Goal: Transaction & Acquisition: Purchase product/service

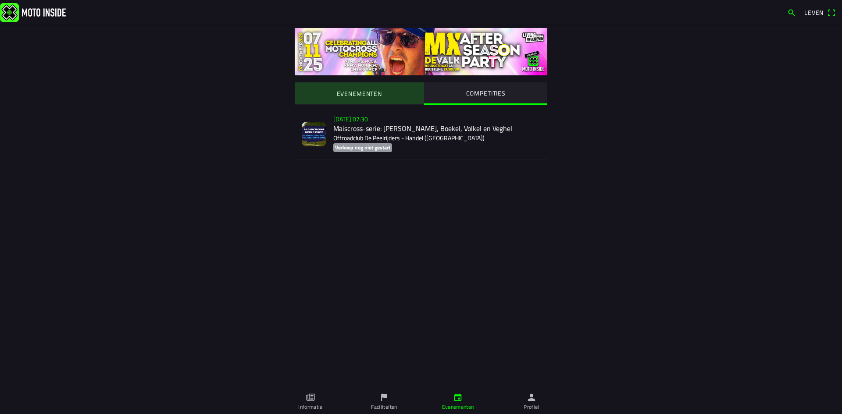
click at [346, 94] on font "EVENEMENTEN" at bounding box center [359, 93] width 45 height 9
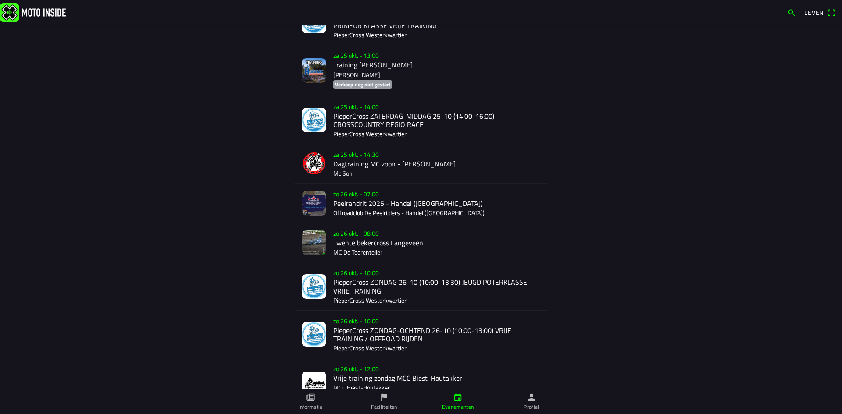
scroll to position [934, 0]
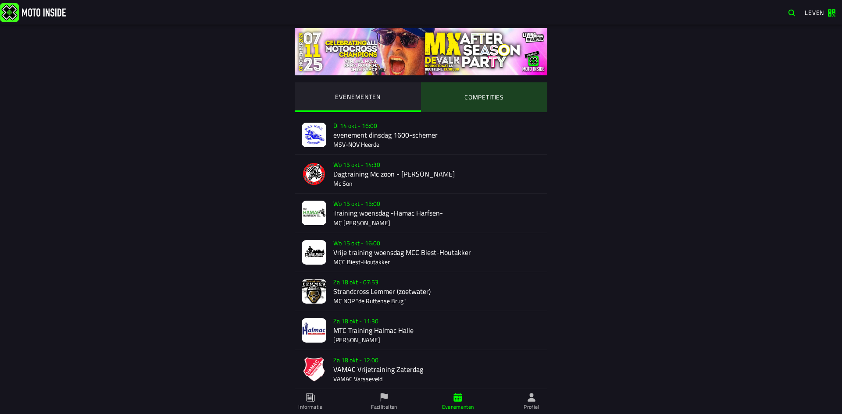
click at [495, 96] on ion-segment-button "COMPETITIES" at bounding box center [484, 97] width 126 height 30
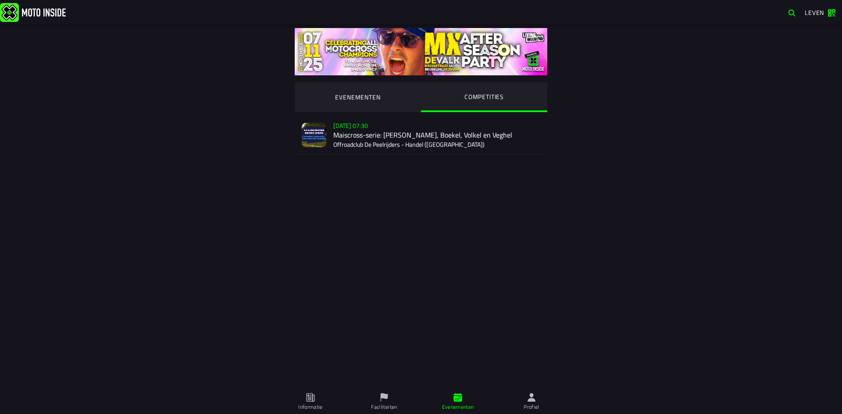
click at [358, 124] on div "Verkoop nog niet gestart Zo 2 nov - 07:30 Maiscross-serie: Händel, Boekel, Volk…" at bounding box center [436, 135] width 207 height 39
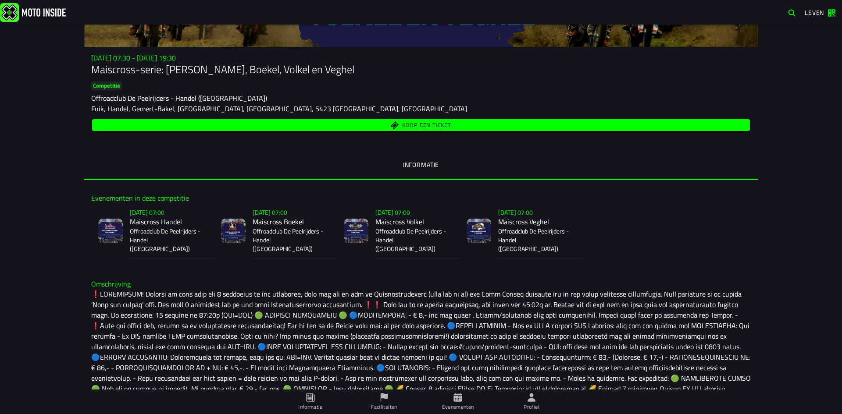
scroll to position [100, 0]
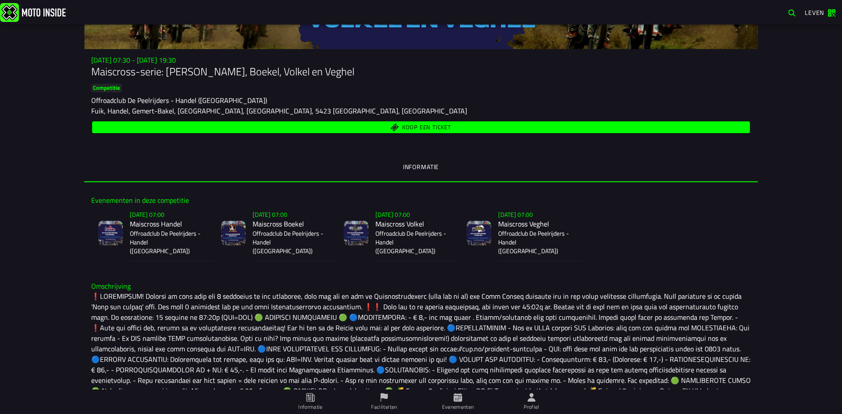
click at [429, 125] on font "Koop een ticket" at bounding box center [426, 127] width 49 height 9
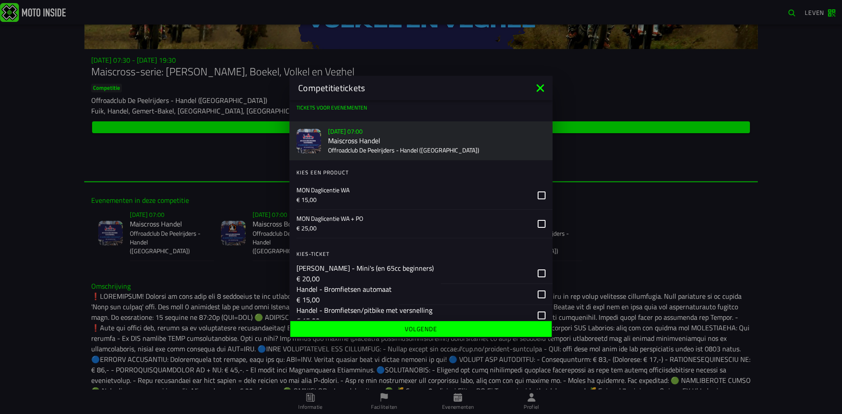
scroll to position [44, 0]
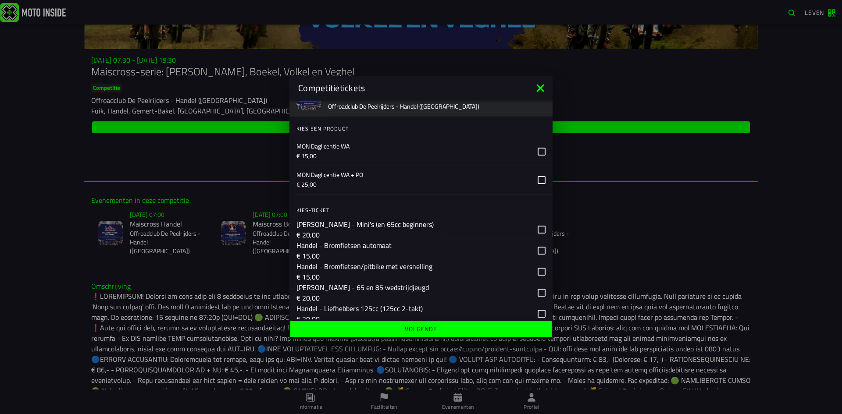
click at [538, 179] on icon at bounding box center [542, 180] width 8 height 8
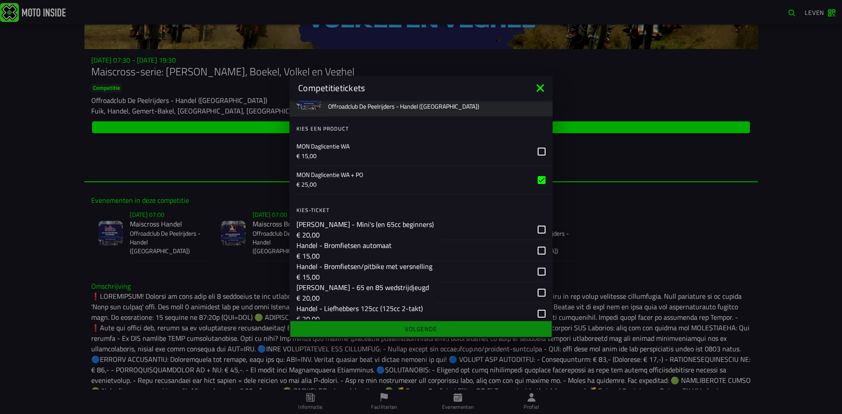
click at [535, 269] on div "button" at bounding box center [495, 271] width 113 height 21
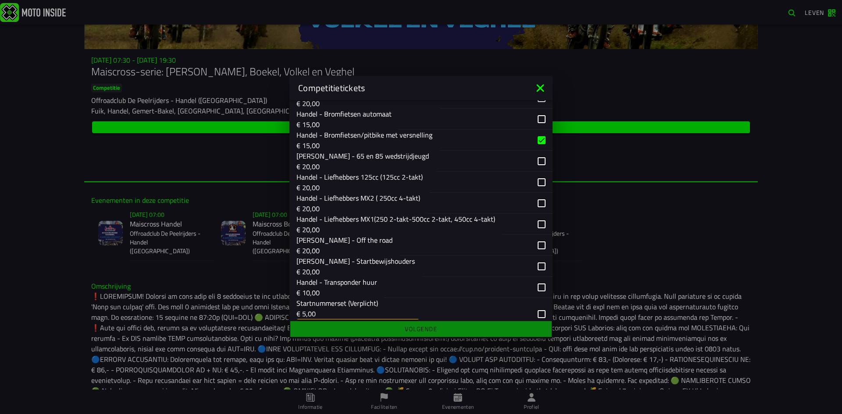
scroll to position [219, 0]
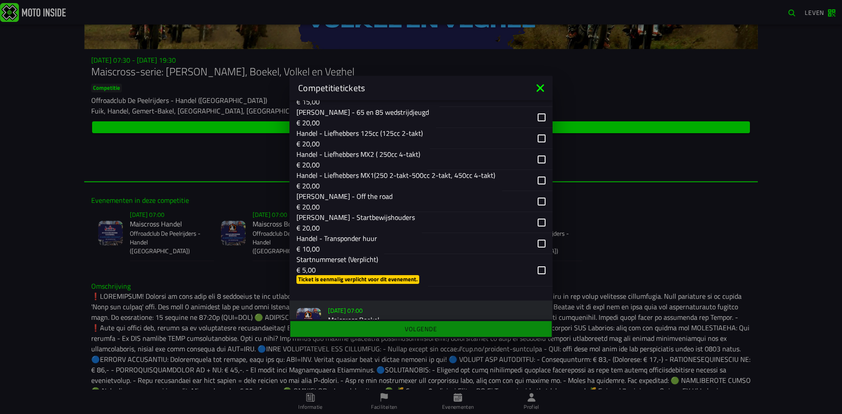
click at [534, 271] on div "button" at bounding box center [490, 270] width 125 height 32
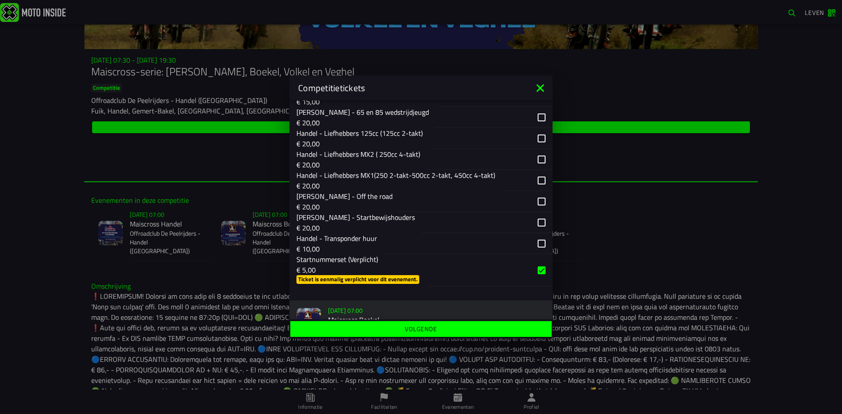
click at [536, 221] on div "button" at bounding box center [487, 222] width 131 height 21
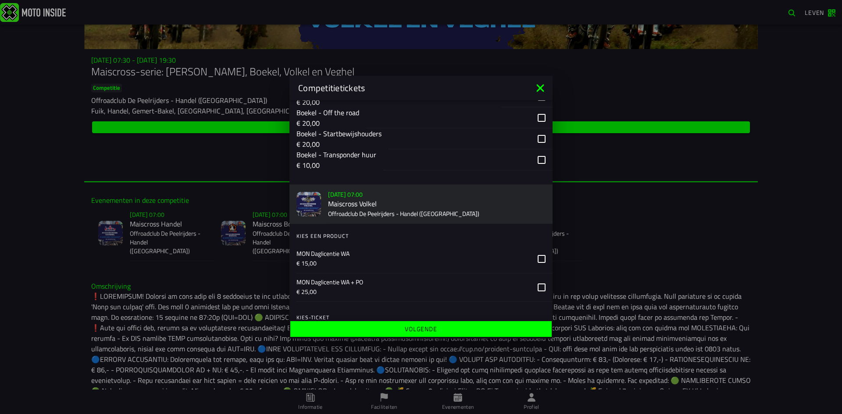
scroll to position [746, 0]
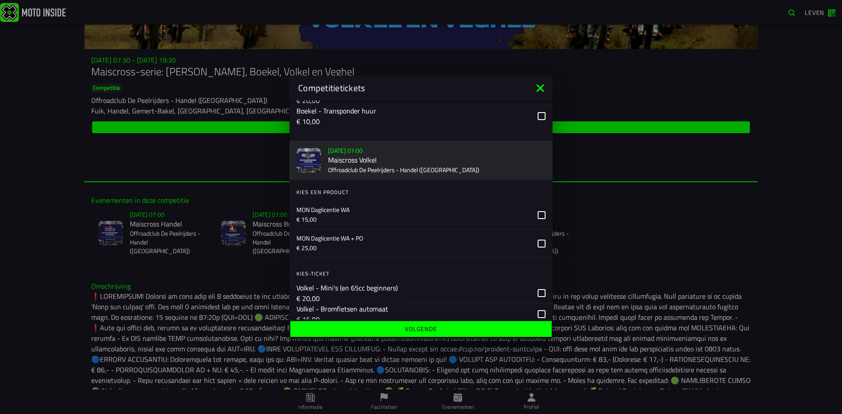
click at [538, 245] on icon at bounding box center [542, 243] width 8 height 8
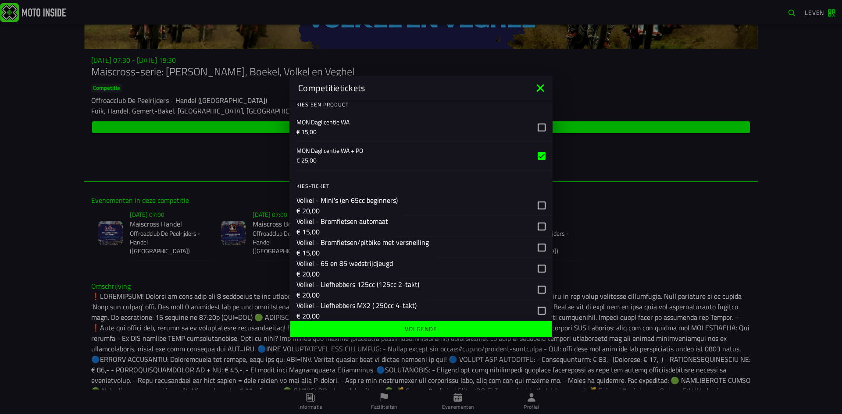
scroll to position [877, 0]
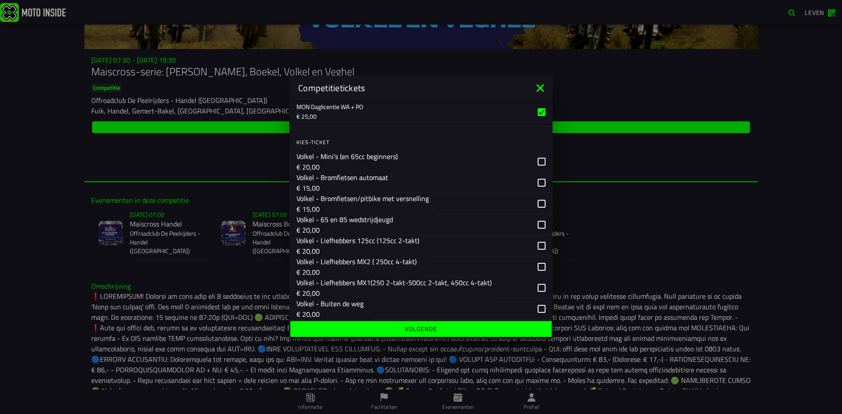
click at [535, 204] on div "button" at bounding box center [494, 203] width 117 height 21
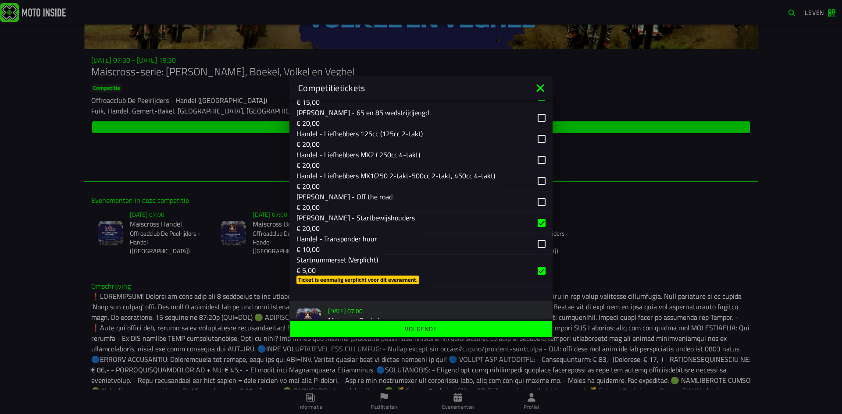
scroll to position [219, 0]
click at [536, 220] on div "button" at bounding box center [487, 222] width 131 height 21
click at [534, 243] on div "button" at bounding box center [468, 243] width 168 height 21
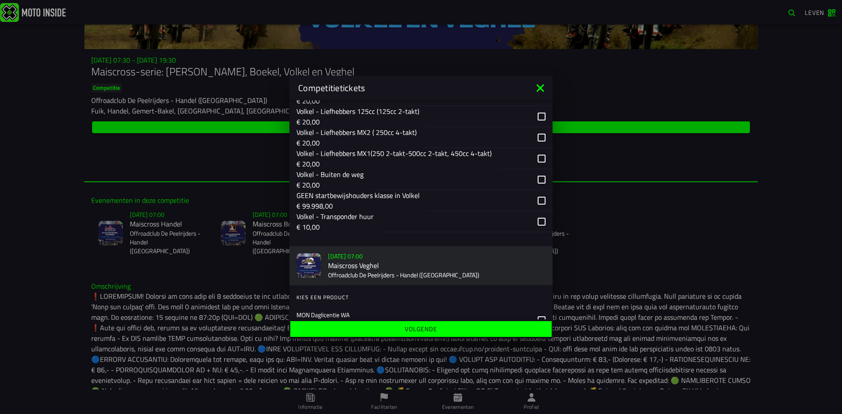
scroll to position [1009, 0]
click at [536, 218] on div "button" at bounding box center [467, 219] width 172 height 21
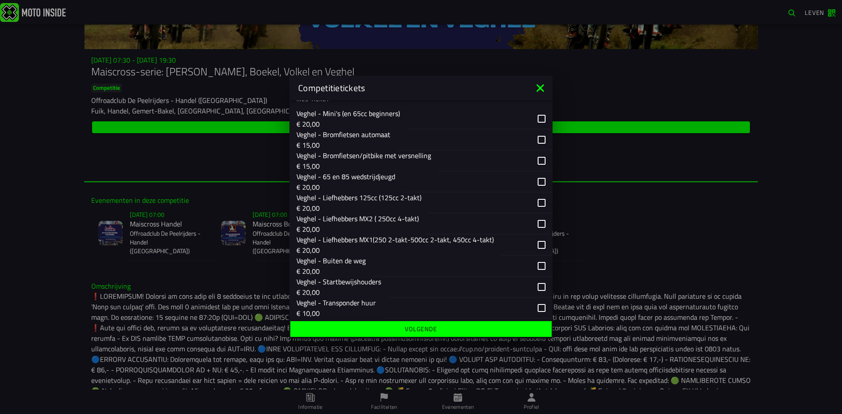
scroll to position [1303, 0]
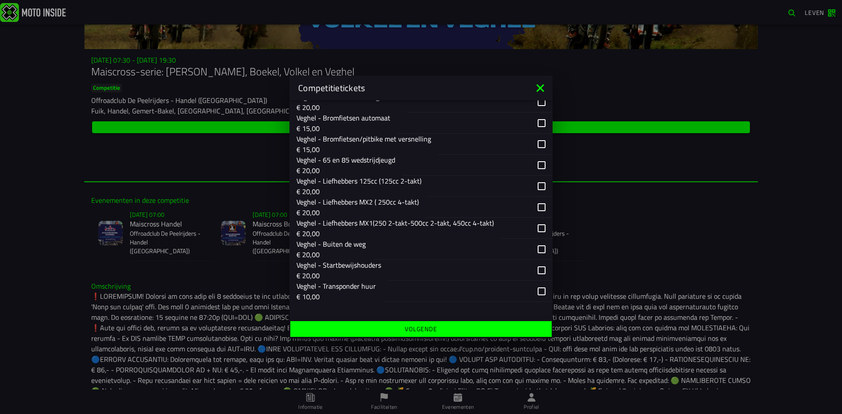
click at [427, 330] on font "Volgende" at bounding box center [421, 329] width 32 height 9
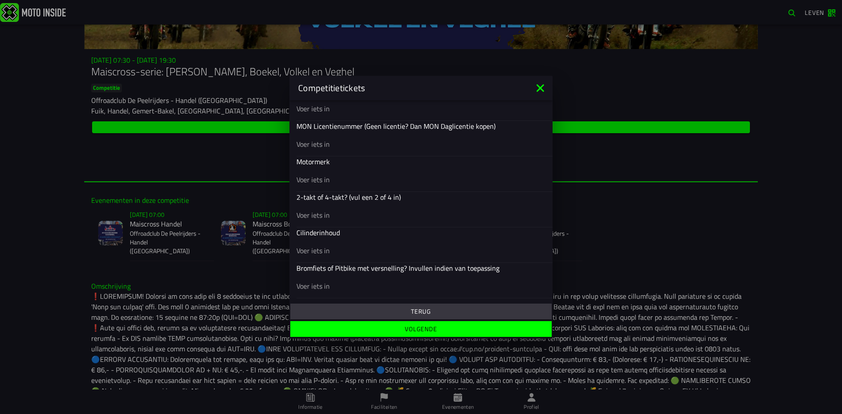
scroll to position [346, 0]
click at [314, 140] on input "text" at bounding box center [420, 144] width 249 height 11
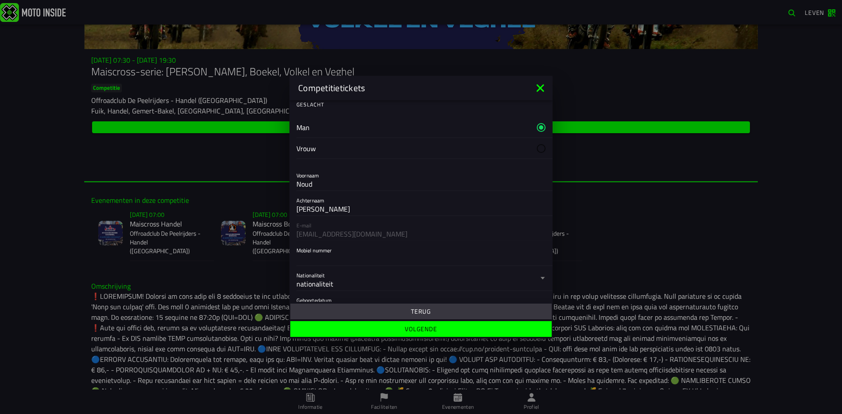
scroll to position [0, 0]
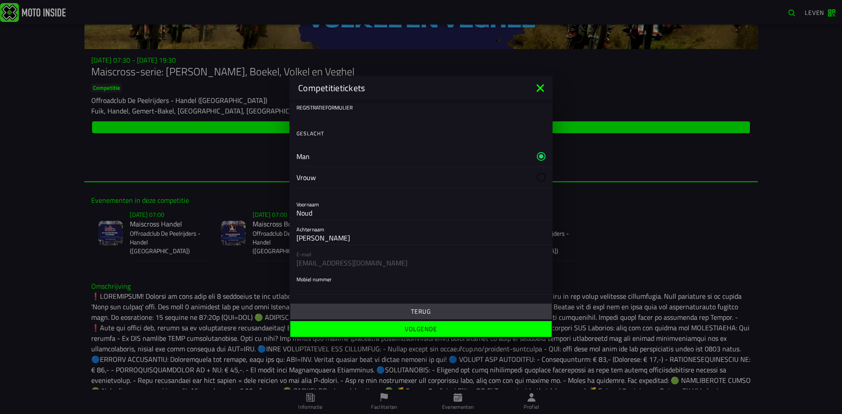
click at [356, 158] on label "Man" at bounding box center [420, 156] width 249 height 21
drag, startPoint x: 325, startPoint y: 213, endPoint x: 296, endPoint y: 212, distance: 29.4
click at [296, 212] on div "Voornaam Noud" at bounding box center [420, 207] width 263 height 25
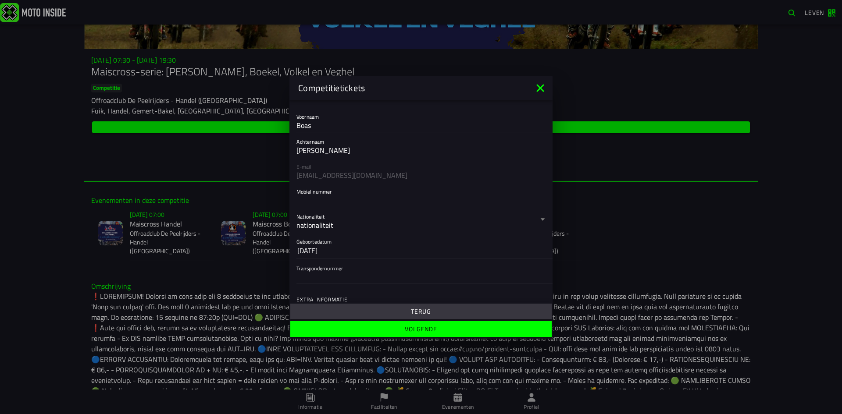
type input "Boas"
click at [351, 200] on input "Mobiel nummer" at bounding box center [420, 200] width 249 height 11
type input "0627561448"
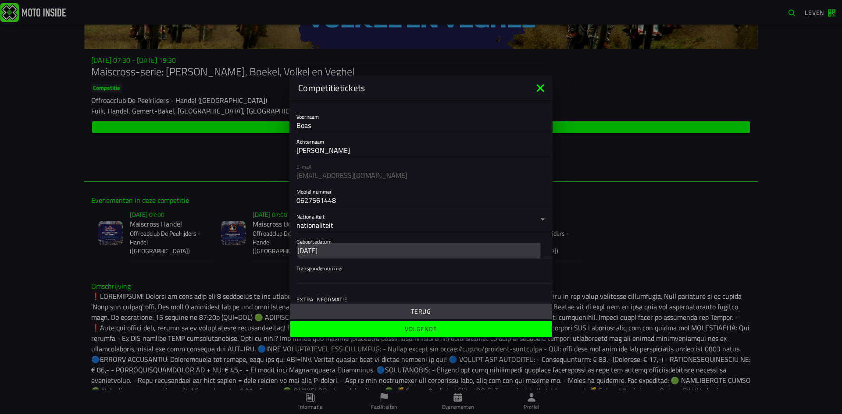
drag, startPoint x: 351, startPoint y: 249, endPoint x: 343, endPoint y: 247, distance: 8.5
click at [348, 248] on button "17 okt 1973" at bounding box center [420, 251] width 247 height 16
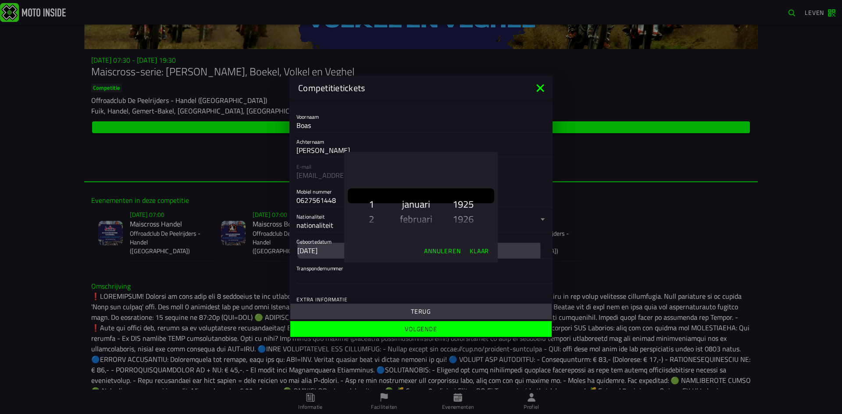
scroll to position [724, 0]
click at [378, 212] on font "27" at bounding box center [374, 211] width 11 height 15
click at [422, 196] on font "juli" at bounding box center [417, 196] width 12 height 15
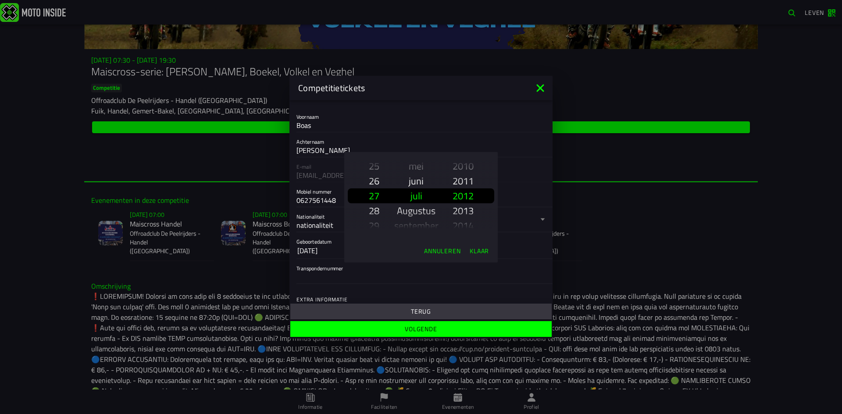
click at [470, 194] on font "2012" at bounding box center [463, 196] width 21 height 15
click at [480, 250] on font "Klaar" at bounding box center [479, 250] width 19 height 9
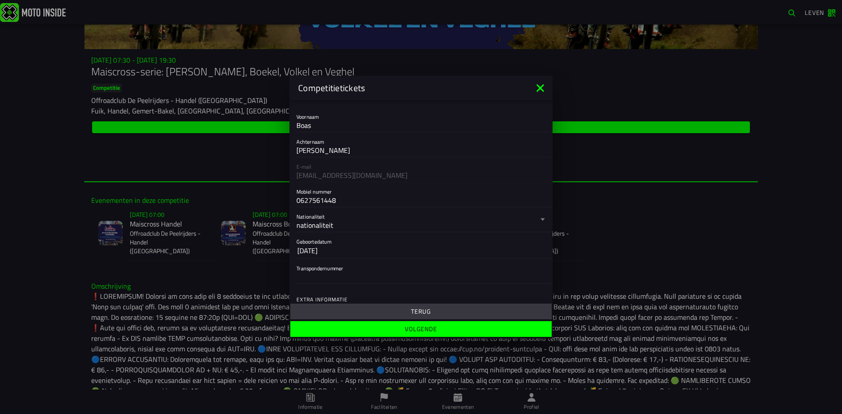
click at [318, 252] on font "17 okt 1973" at bounding box center [307, 251] width 20 height 11
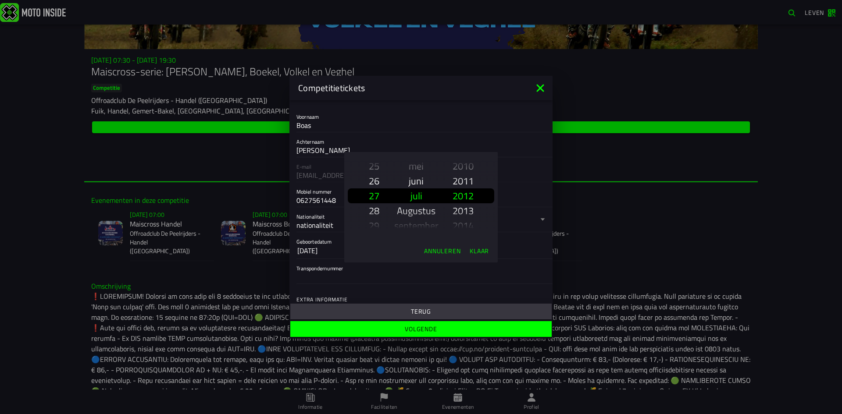
click at [415, 195] on font "juli" at bounding box center [417, 196] width 12 height 15
click at [481, 252] on font "Klaar" at bounding box center [479, 250] width 19 height 9
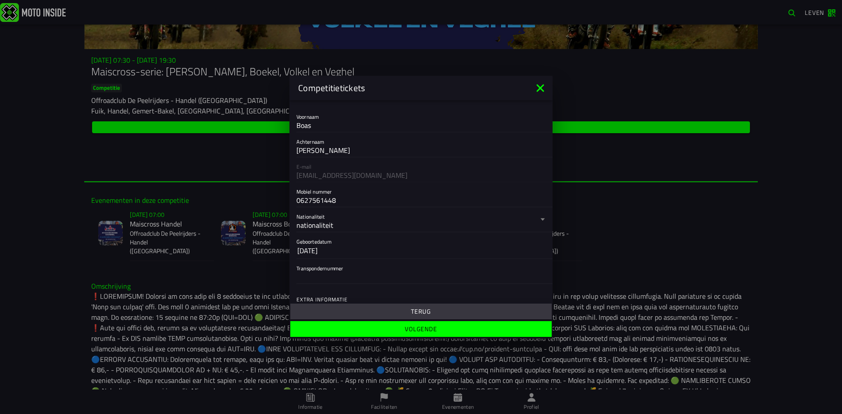
click at [337, 257] on button "17 okt 1973" at bounding box center [420, 251] width 247 height 16
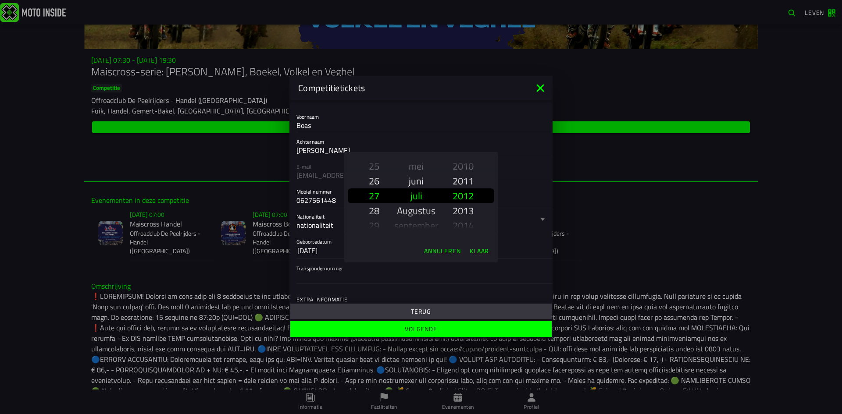
click at [437, 249] on font "Annuleren" at bounding box center [442, 250] width 37 height 9
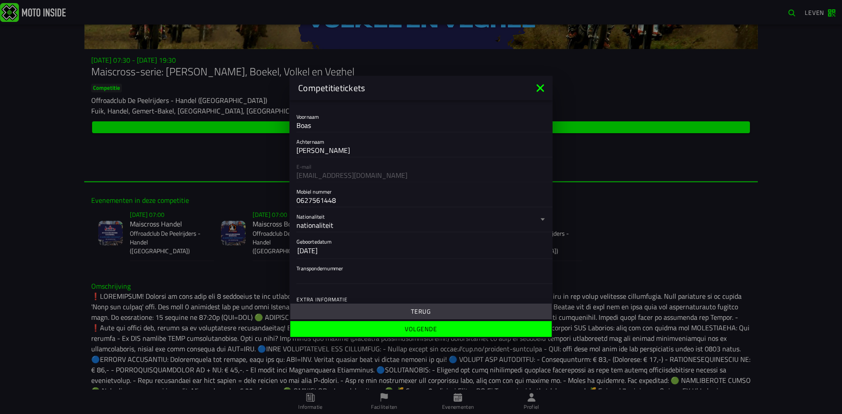
click at [318, 254] on font "17 okt 1973" at bounding box center [307, 251] width 20 height 11
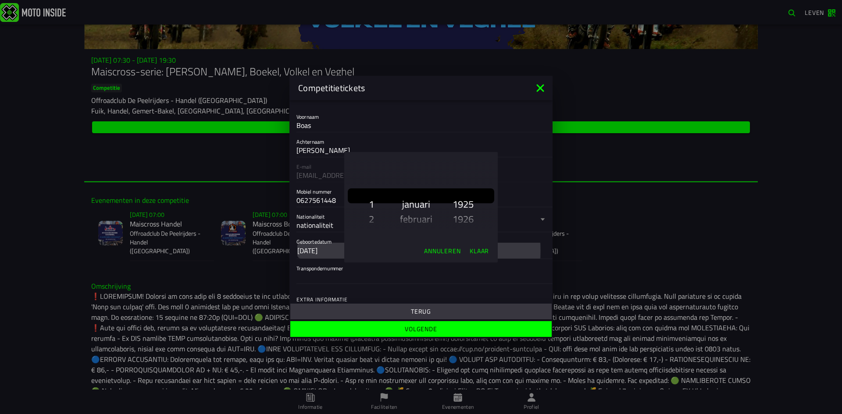
scroll to position [0, 0]
click at [375, 194] on font "27" at bounding box center [374, 196] width 11 height 15
click at [374, 195] on font "27" at bounding box center [374, 196] width 11 height 15
click at [444, 252] on font "Annuleren" at bounding box center [442, 250] width 37 height 9
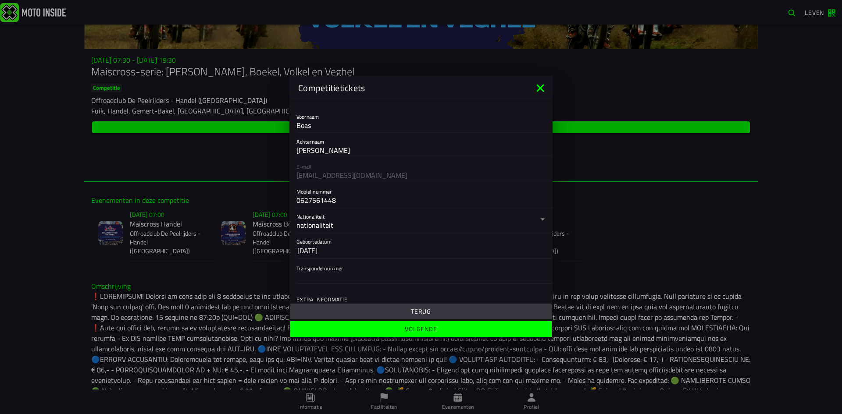
click at [318, 252] on font "17 okt 1973" at bounding box center [307, 251] width 20 height 11
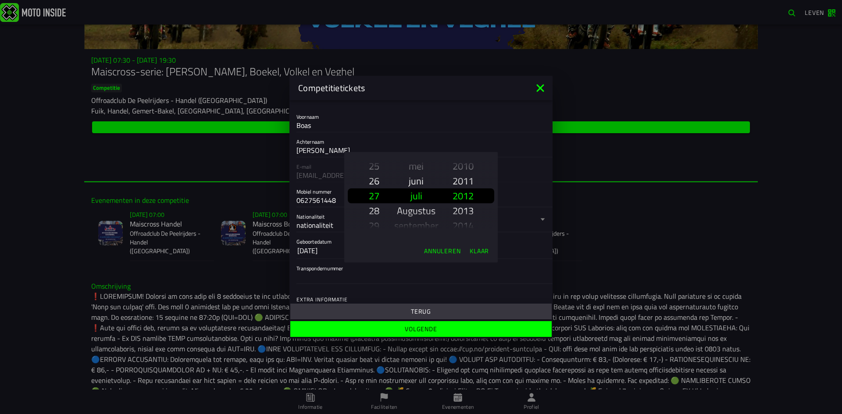
click at [476, 250] on font "Klaar" at bounding box center [479, 250] width 19 height 9
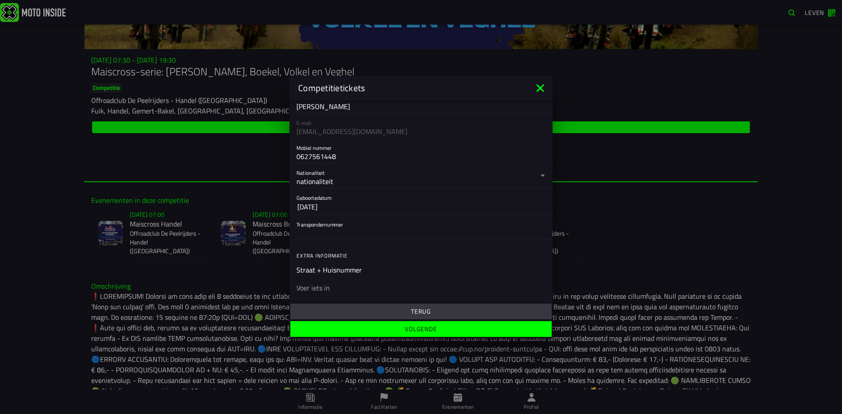
click at [350, 206] on button "17 okt 1973" at bounding box center [420, 207] width 247 height 16
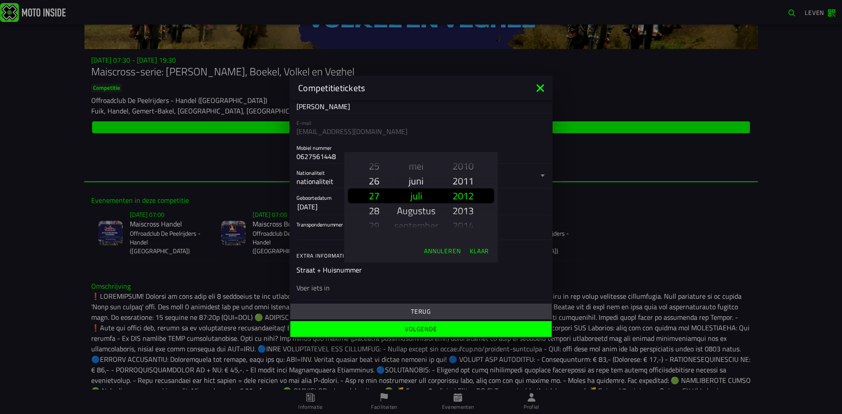
click at [304, 205] on ion-backdrop at bounding box center [421, 207] width 842 height 414
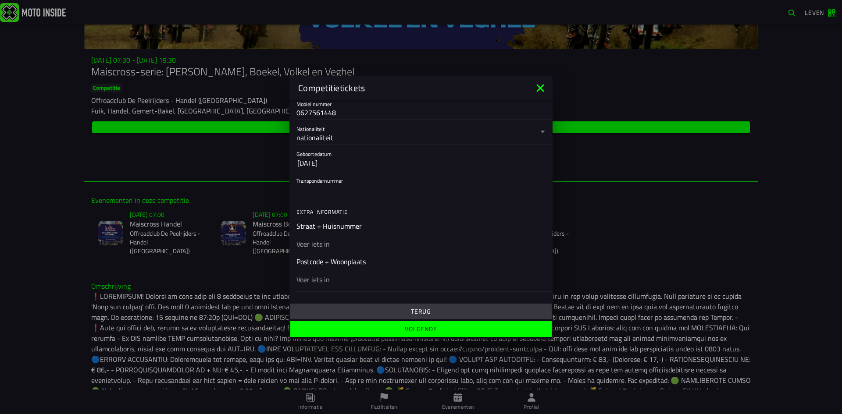
click at [336, 227] on font "Straat + Huisnummer" at bounding box center [328, 226] width 65 height 11
drag, startPoint x: 302, startPoint y: 224, endPoint x: 367, endPoint y: 227, distance: 64.6
click at [367, 227] on ion-input "Straat + Huisnummer" at bounding box center [420, 238] width 249 height 35
click at [335, 192] on input "Transpondernummer" at bounding box center [420, 189] width 249 height 11
type input "5963496"
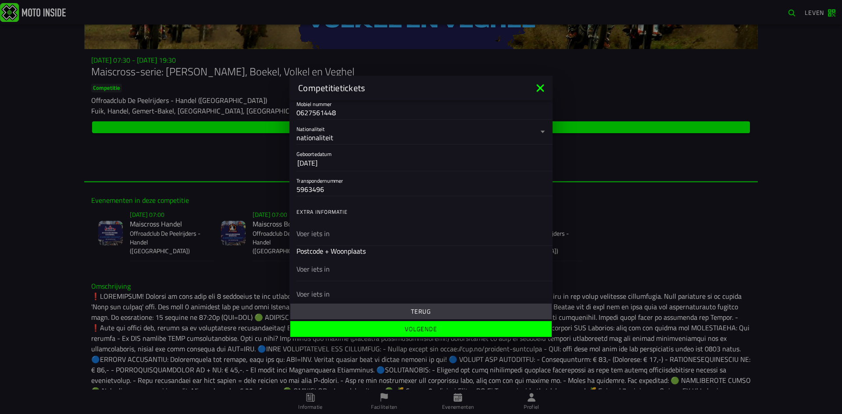
click at [313, 247] on ion-list "Extra informatie Straat + Huisnummer Postcode + Woonplaats MON Licentienummer (…" at bounding box center [420, 326] width 263 height 252
type input "Dit is voor onze zoon. Geboortedatum 27-07-2012"
click at [317, 271] on ion-list "Extra informatie Straat + Huisnummer Dit is voor onze zoon. Geboortedatum 27-07…" at bounding box center [420, 326] width 263 height 252
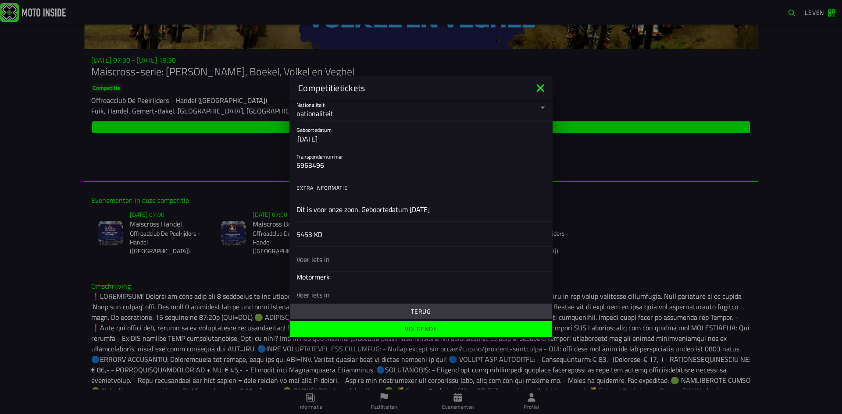
scroll to position [263, 0]
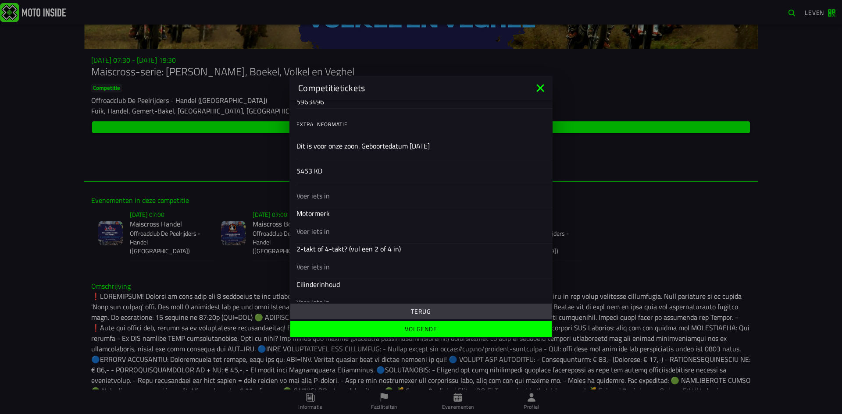
type input "5453 KD"
click at [329, 195] on input "text" at bounding box center [420, 195] width 249 height 11
click at [332, 168] on input "5453 KD" at bounding box center [420, 170] width 249 height 11
click at [314, 169] on input "5453 KD" at bounding box center [420, 170] width 249 height 11
drag, startPoint x: 331, startPoint y: 169, endPoint x: 266, endPoint y: 169, distance: 64.9
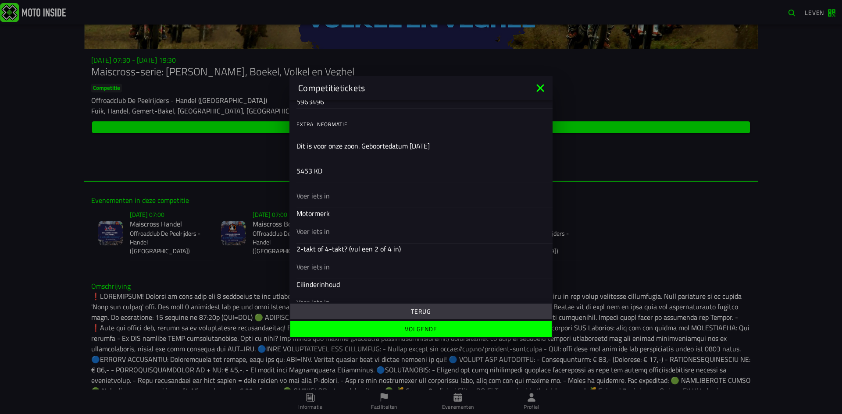
click at [266, 169] on ion-modal "Competitietickets Registratieformulier Geslacht Man Vrouw Voornaam Boas Achtern…" at bounding box center [421, 207] width 842 height 414
click at [333, 201] on input "text" at bounding box center [420, 195] width 249 height 11
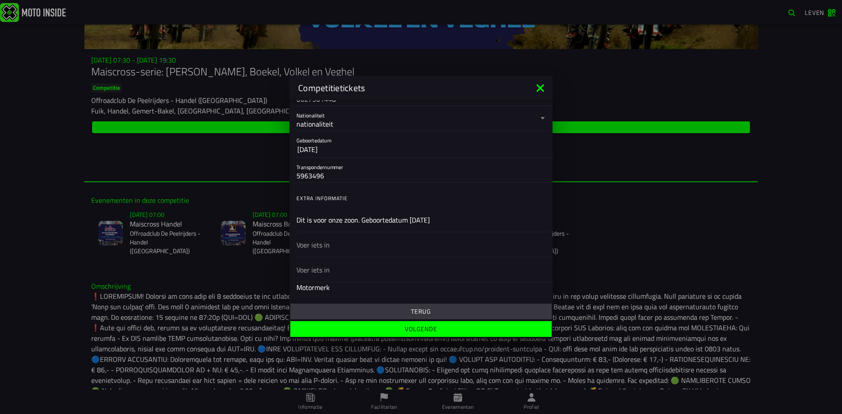
scroll to position [219, 0]
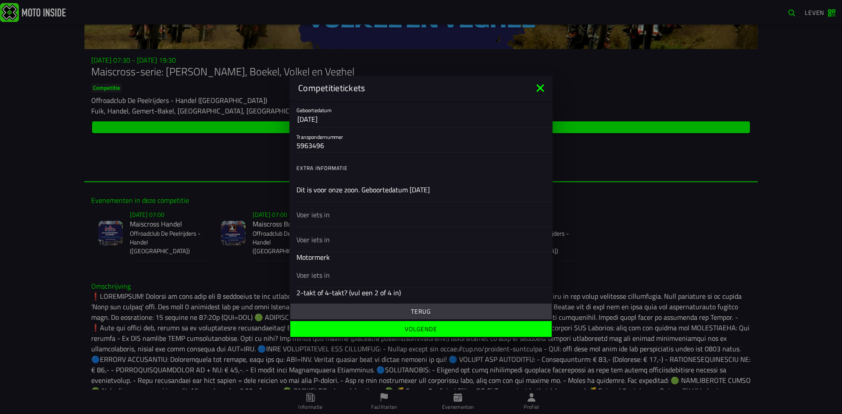
click at [317, 218] on input "text" at bounding box center [420, 214] width 249 height 11
type input "5453 KD"
click at [321, 238] on input "text" at bounding box center [420, 239] width 249 height 11
click at [402, 315] on button "Terug" at bounding box center [420, 312] width 261 height 16
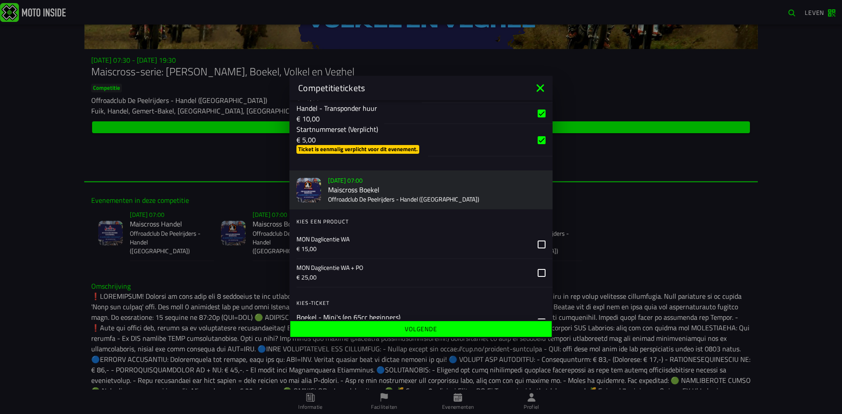
scroll to position [351, 0]
click at [415, 332] on font "Volgende" at bounding box center [421, 329] width 32 height 9
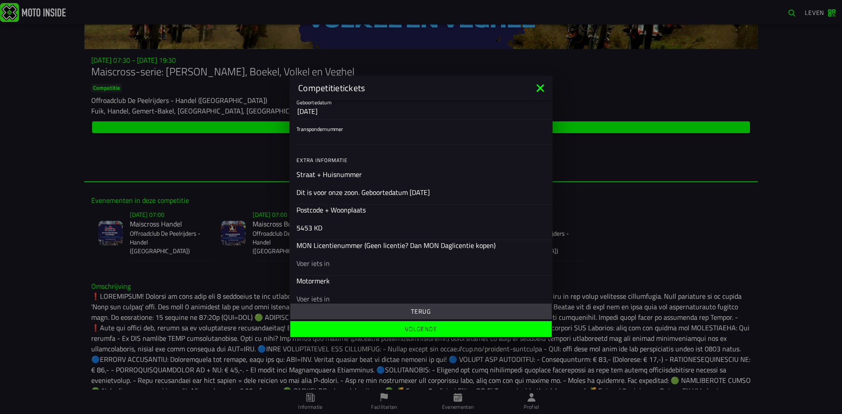
scroll to position [215, 0]
click at [335, 239] on div "5453 KD" at bounding box center [420, 229] width 249 height 25
click at [335, 235] on input "5453 KD" at bounding box center [420, 229] width 249 height 11
type input "5453 KD Langenboom"
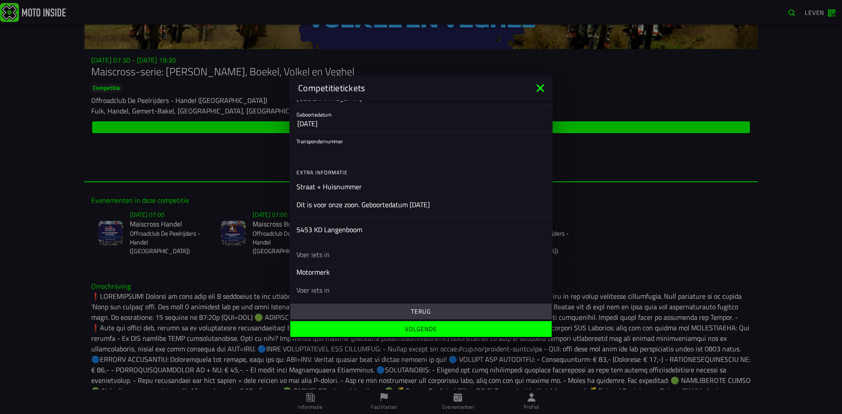
click at [322, 262] on div at bounding box center [420, 254] width 249 height 25
click at [322, 260] on input "text" at bounding box center [420, 254] width 249 height 11
click at [342, 252] on input "text" at bounding box center [420, 254] width 249 height 11
click at [313, 246] on div at bounding box center [420, 254] width 249 height 25
click at [313, 249] on input "text" at bounding box center [420, 254] width 249 height 11
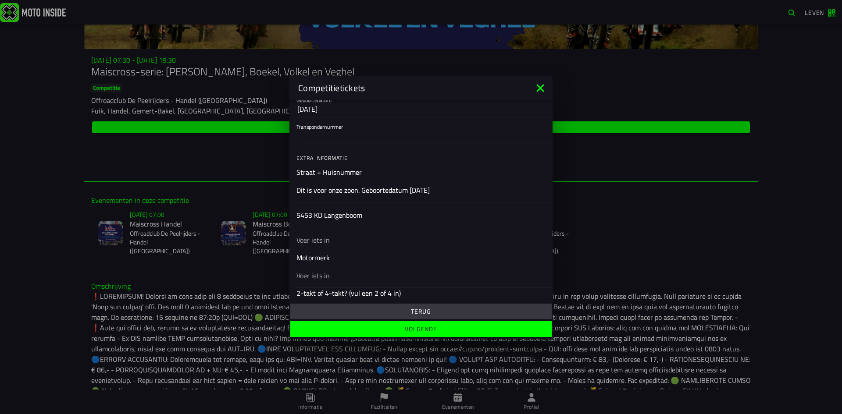
scroll to position [259, 0]
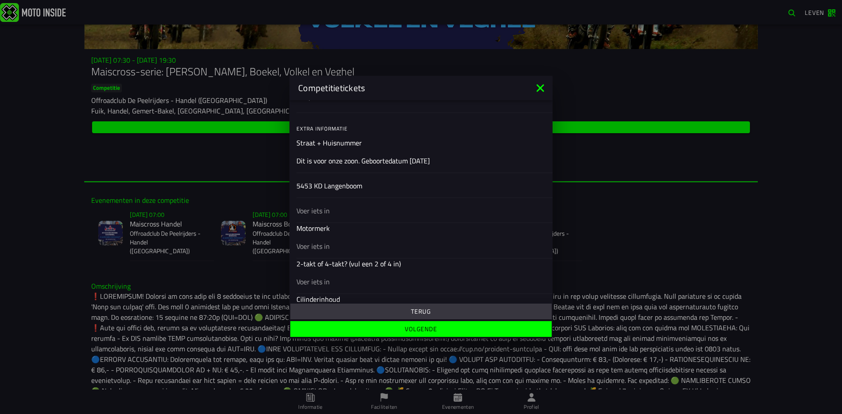
click at [351, 208] on input "text" at bounding box center [420, 210] width 249 height 11
click at [323, 246] on div at bounding box center [420, 246] width 249 height 25
click at [323, 246] on input "text" at bounding box center [420, 246] width 249 height 11
type input "Honda"
click at [319, 265] on div at bounding box center [420, 271] width 249 height 25
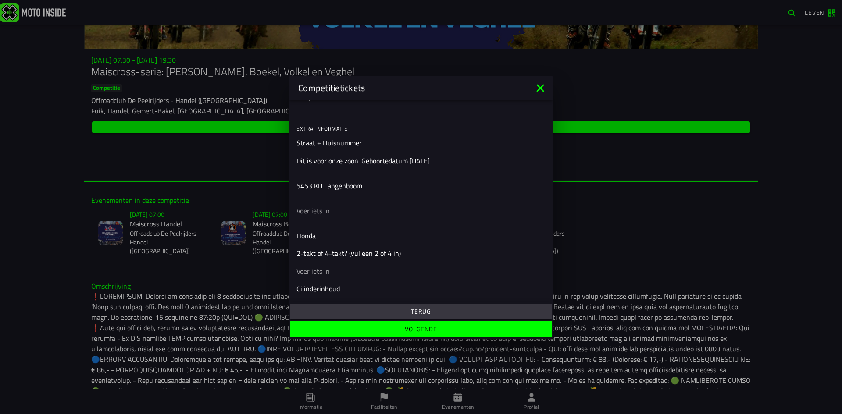
click at [319, 266] on input "text" at bounding box center [420, 271] width 249 height 11
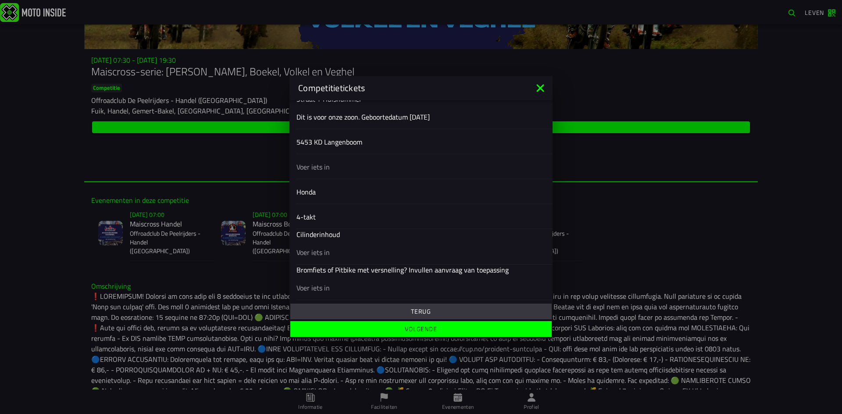
type input "4-takt"
click at [310, 255] on input "text" at bounding box center [420, 252] width 249 height 11
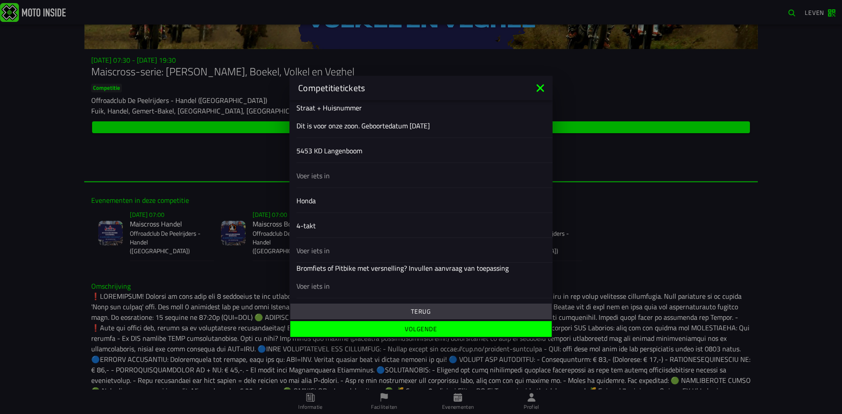
scroll to position [294, 0]
type input "125 cc"
click at [317, 286] on input "text" at bounding box center [420, 286] width 249 height 11
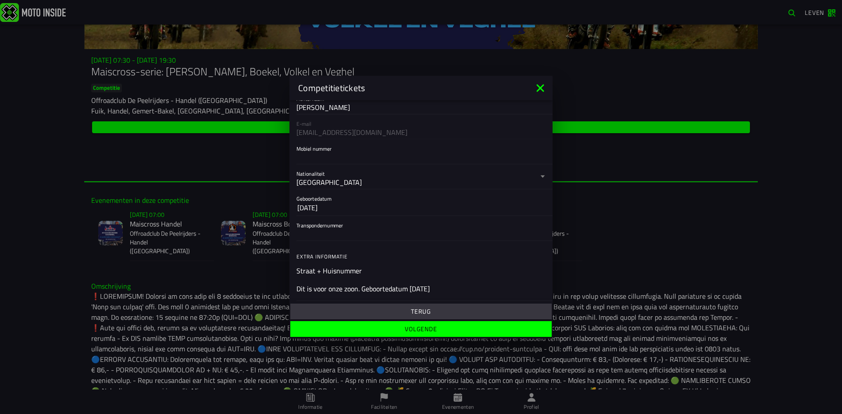
scroll to position [152, 0]
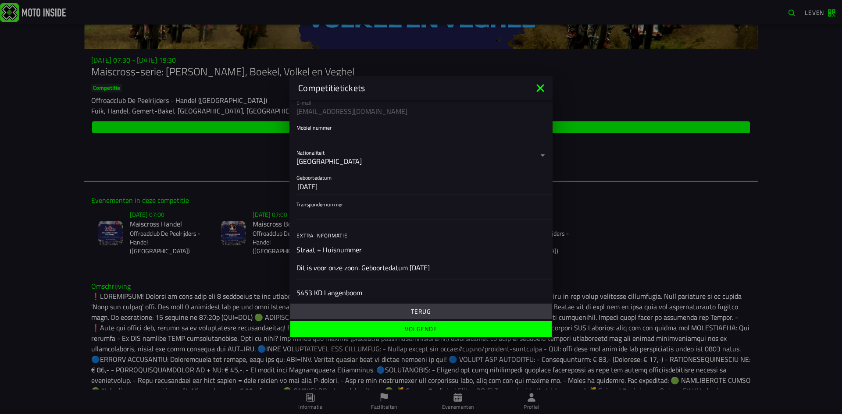
type input "Pitbake met versnelling"
click at [314, 251] on font "Straat + Huisnummer" at bounding box center [328, 250] width 65 height 11
click at [303, 247] on font "Straat + Huisnummer" at bounding box center [328, 250] width 65 height 11
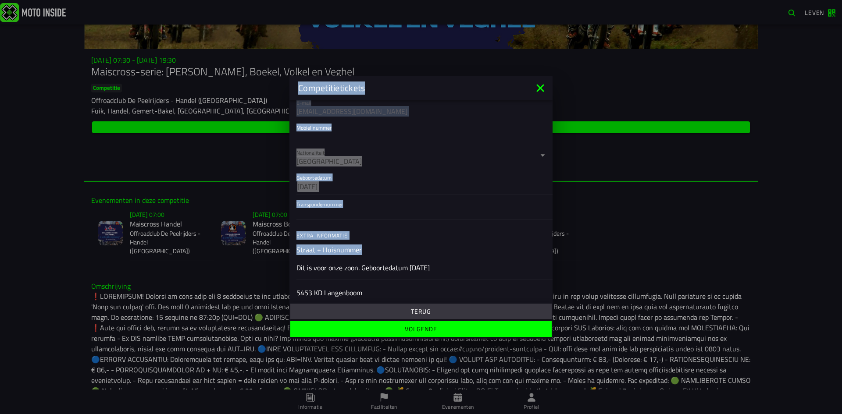
drag, startPoint x: 367, startPoint y: 252, endPoint x: 289, endPoint y: 251, distance: 77.6
click at [289, 251] on ion-modal "Competitietickets Registratieformulier Geslacht Man Vrouw Voornaam Noud Achtern…" at bounding box center [421, 207] width 842 height 414
click at [338, 249] on font "Straat + Huisnummer" at bounding box center [328, 250] width 65 height 11
drag, startPoint x: 356, startPoint y: 250, endPoint x: 283, endPoint y: 248, distance: 72.8
click at [283, 248] on ion-modal "Competitietickets Registratieformulier Geslacht Man Vrouw Voornaam Noud Achtern…" at bounding box center [421, 207] width 842 height 414
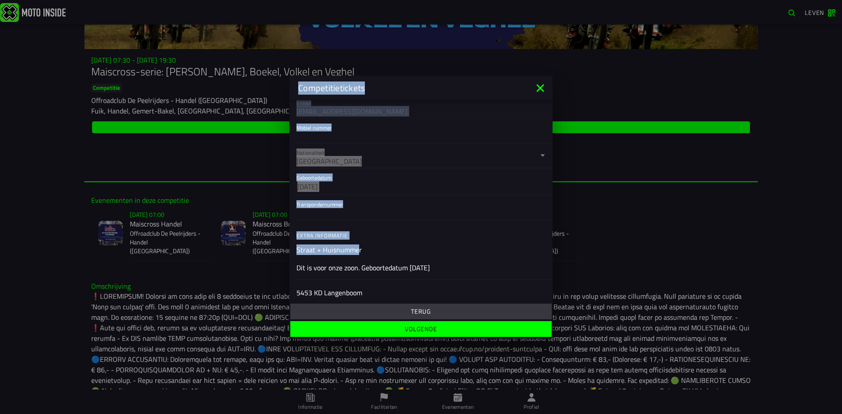
click at [354, 246] on font "Straat + Huisnummer" at bounding box center [328, 250] width 65 height 11
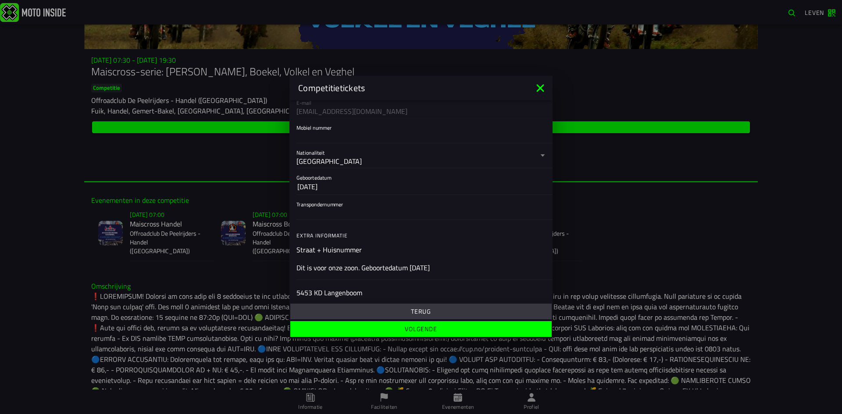
click at [363, 249] on ion-input "Straat + Huisnummer Dit is voor onze zoon. Geboortedatum 27-07-2012" at bounding box center [420, 262] width 249 height 35
click at [356, 252] on font "Straat + Huisnummer" at bounding box center [328, 250] width 65 height 11
click at [361, 251] on ion-input "Straat + Huisnummer Dit is voor onze zoon. Geboortedatum 27-07-2012" at bounding box center [420, 262] width 249 height 35
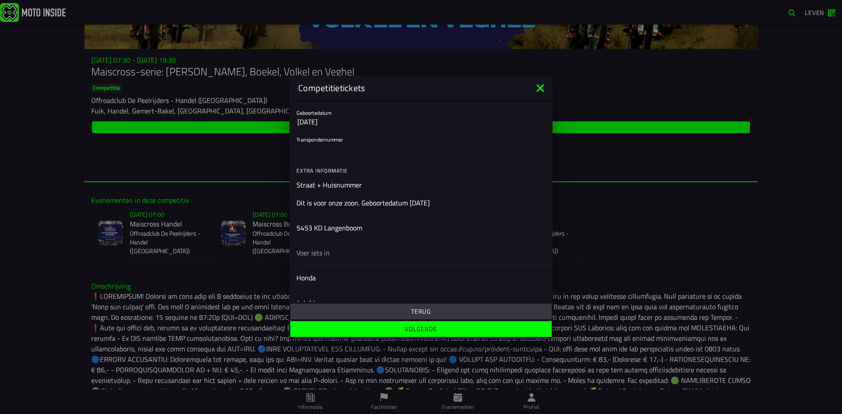
scroll to position [239, 0]
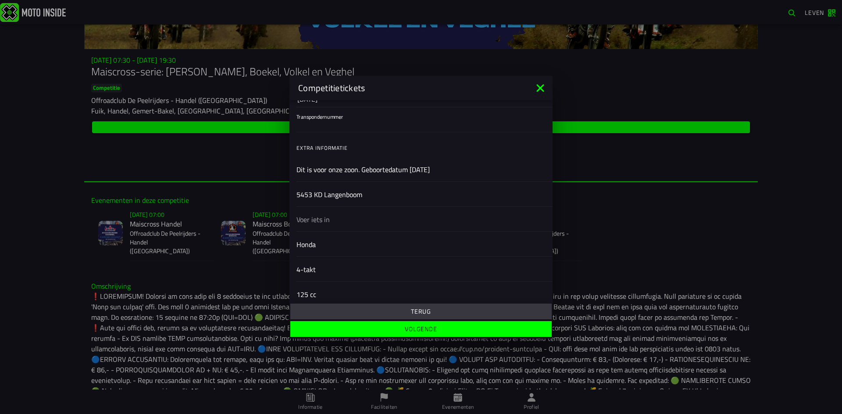
drag, startPoint x: 451, startPoint y: 181, endPoint x: 293, endPoint y: 176, distance: 158.0
click at [293, 176] on div "Straat + Huisnummer Dit is voor onze zoon. Geboortedatum 27-07-2012" at bounding box center [420, 169] width 263 height 25
type input "Berkenlaan 29"
click at [350, 220] on input "text" at bounding box center [420, 219] width 249 height 11
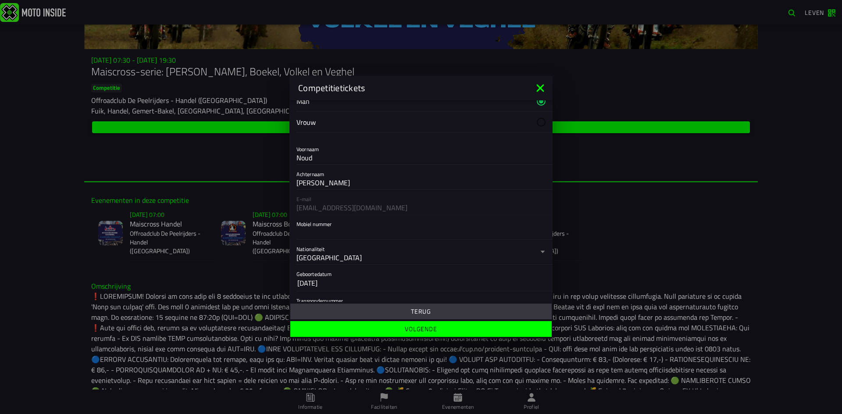
scroll to position [54, 0]
click at [332, 238] on input "Mobiel nummer" at bounding box center [420, 234] width 249 height 11
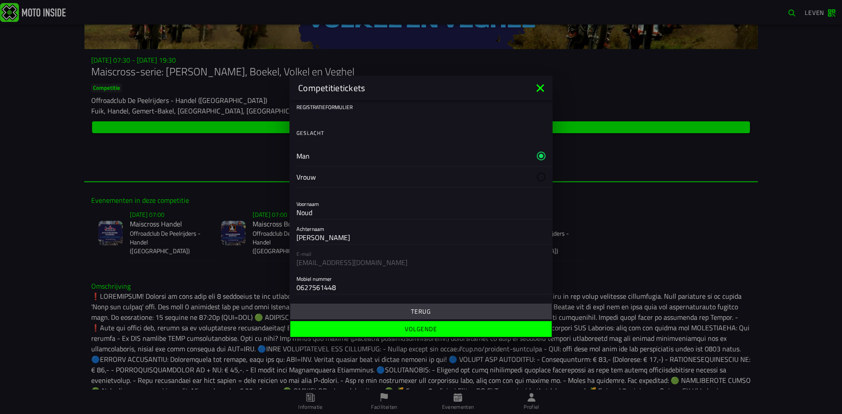
scroll to position [0, 0]
type input "0627561448"
click at [321, 159] on label "Man" at bounding box center [420, 156] width 249 height 21
click at [318, 215] on input "Noud" at bounding box center [420, 212] width 249 height 11
drag, startPoint x: 317, startPoint y: 213, endPoint x: 287, endPoint y: 209, distance: 29.7
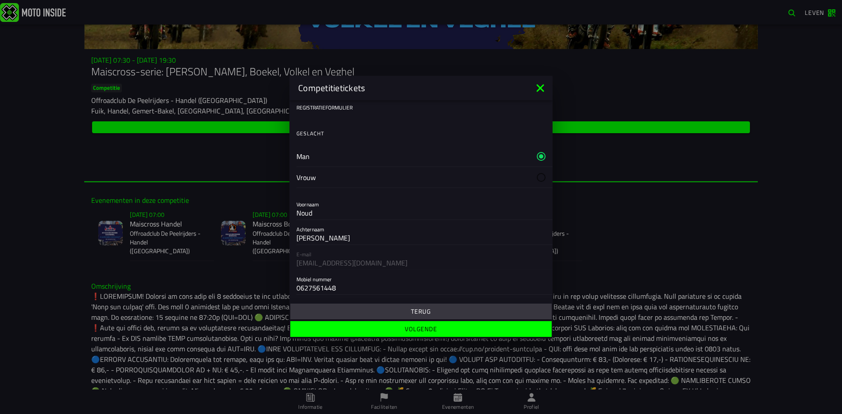
click at [287, 209] on ion-modal "Competitietickets Registratieformulier Geslacht Man Vrouw Voornaam Noud Achtern…" at bounding box center [421, 207] width 842 height 414
type input "Boas"
click at [446, 260] on div "E-mail noudnoud250@hotmail.com" at bounding box center [420, 257] width 263 height 25
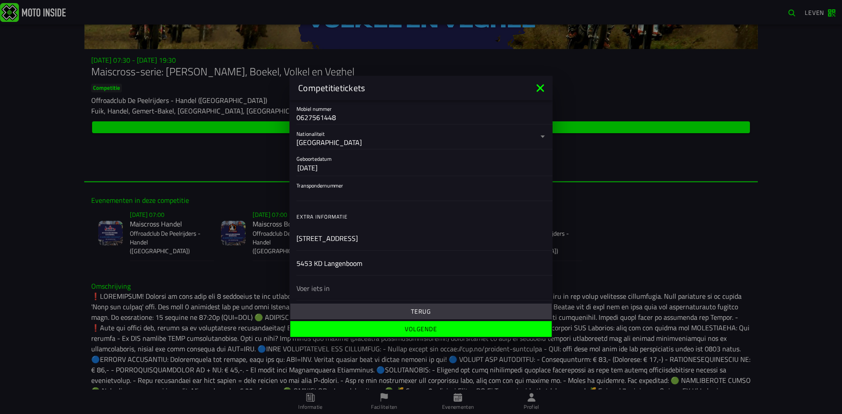
scroll to position [175, 0]
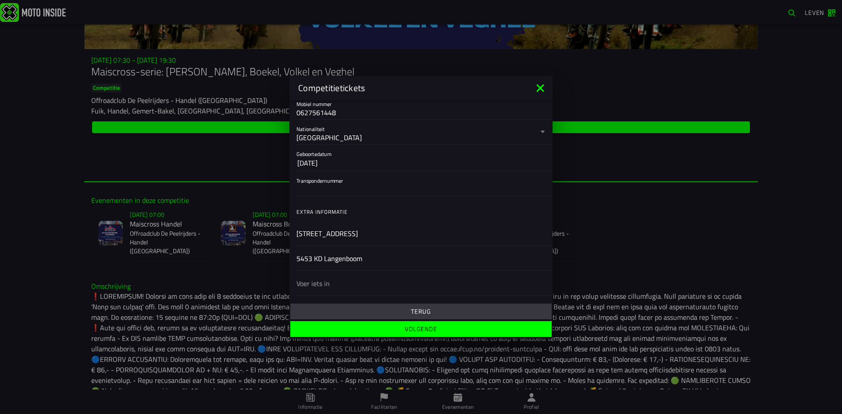
click at [329, 190] on input "Transpondernummer" at bounding box center [420, 189] width 249 height 11
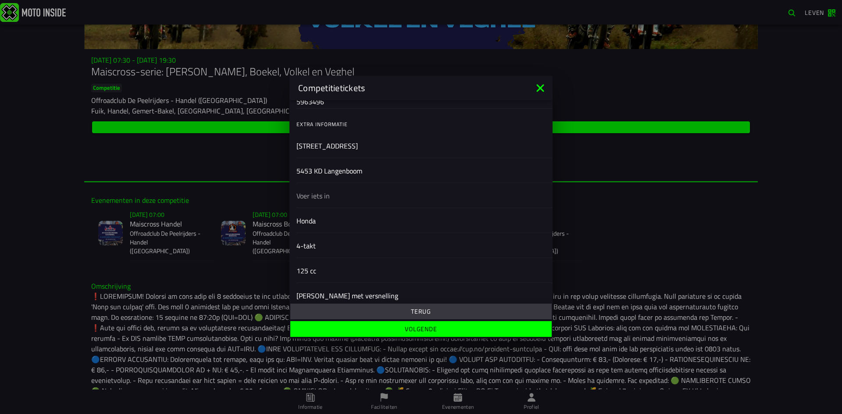
scroll to position [273, 0]
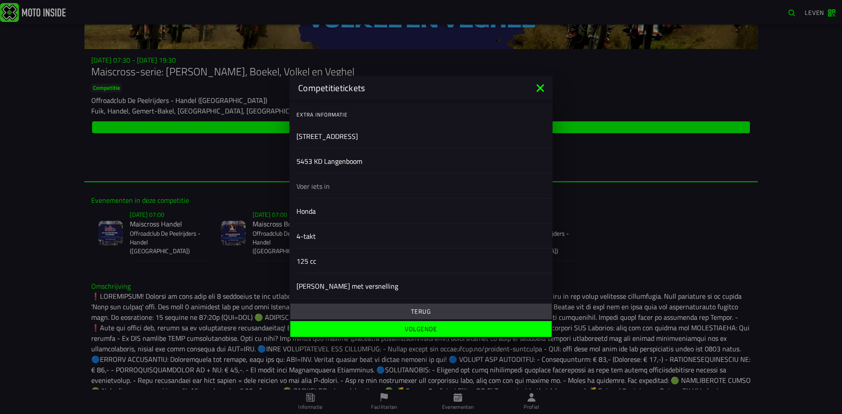
type input "5963496"
click at [430, 329] on font "Volgende" at bounding box center [421, 329] width 32 height 9
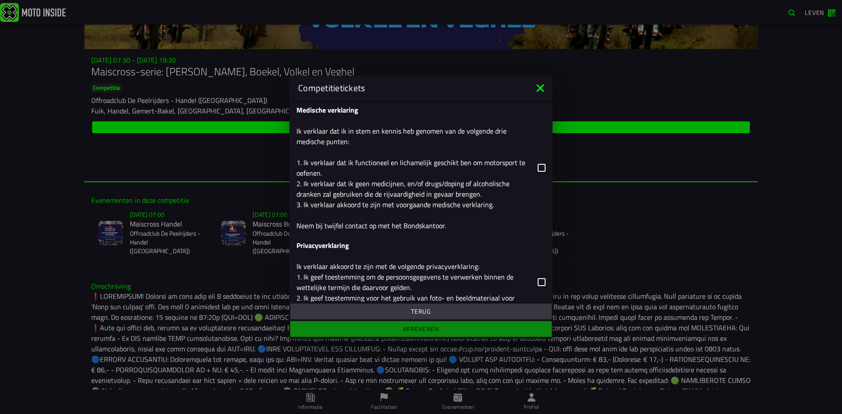
scroll to position [546, 0]
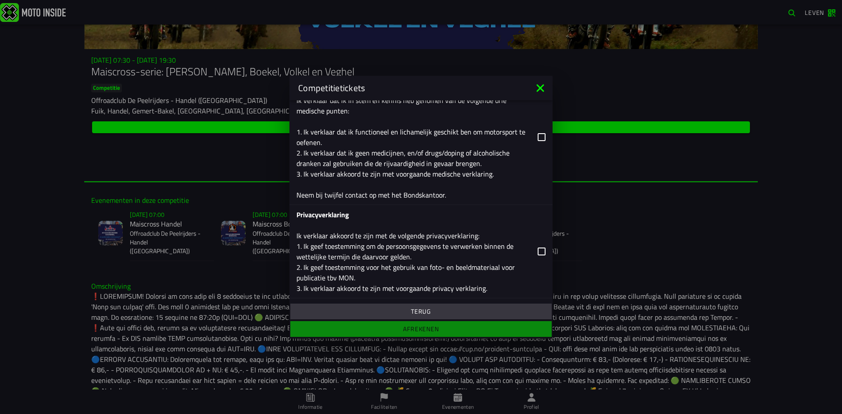
click at [426, 329] on ion-footer "Terug Afrekenen" at bounding box center [420, 320] width 263 height 37
click at [538, 253] on icon at bounding box center [542, 252] width 8 height 8
click at [538, 139] on icon at bounding box center [542, 137] width 8 height 8
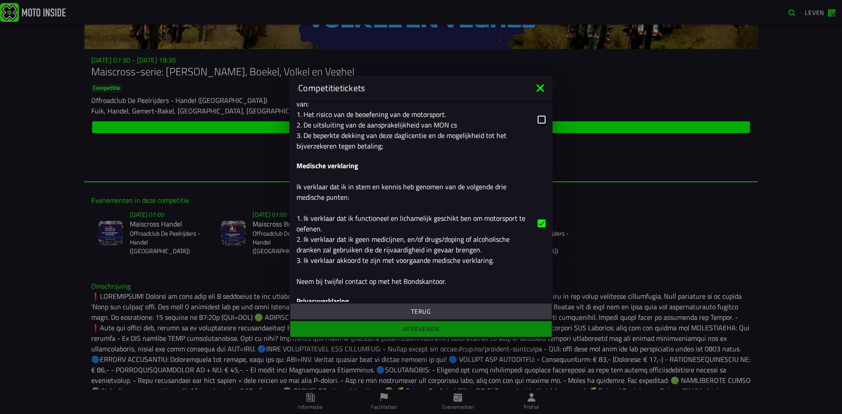
scroll to position [414, 0]
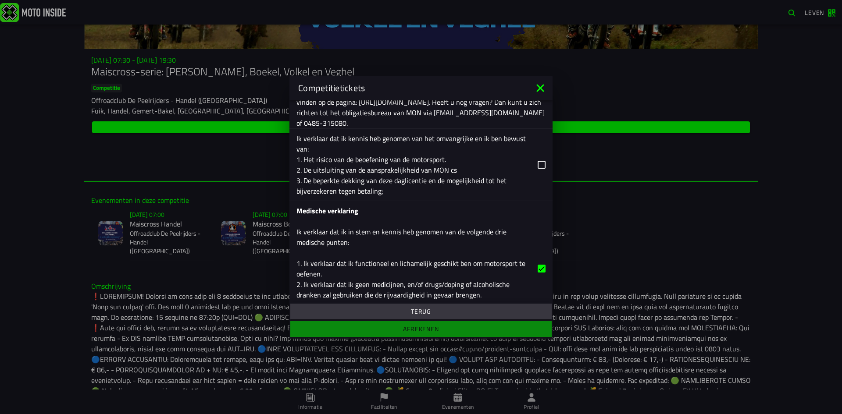
click at [538, 164] on icon at bounding box center [542, 165] width 8 height 8
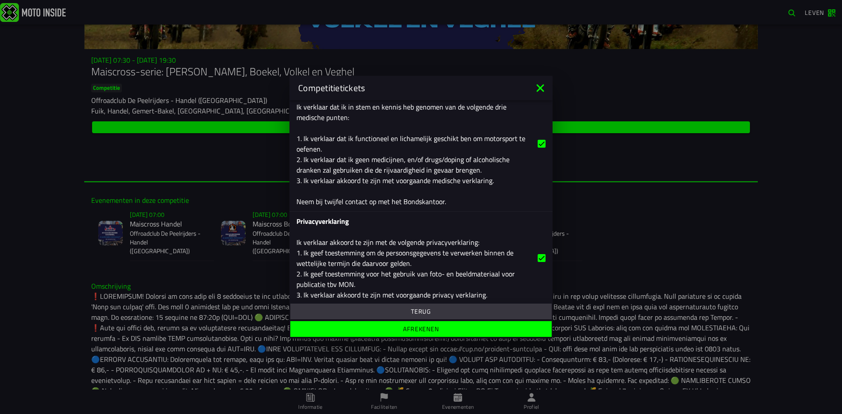
scroll to position [546, 0]
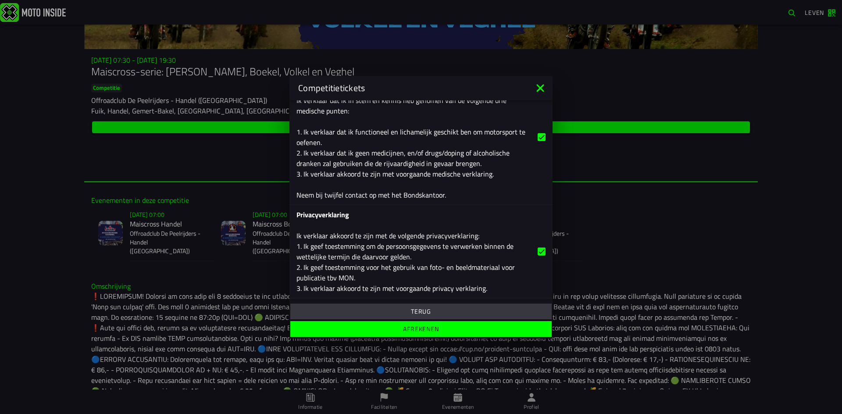
click at [423, 327] on font "Afrekenen" at bounding box center [421, 329] width 36 height 9
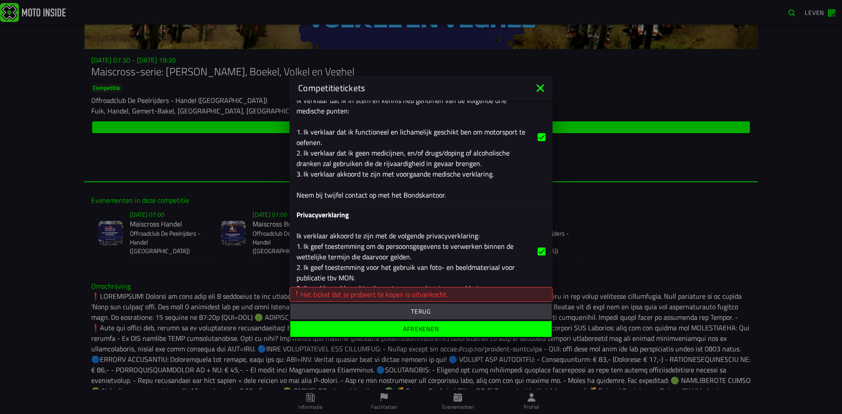
click at [422, 329] on font "Afrekenen" at bounding box center [421, 329] width 36 height 9
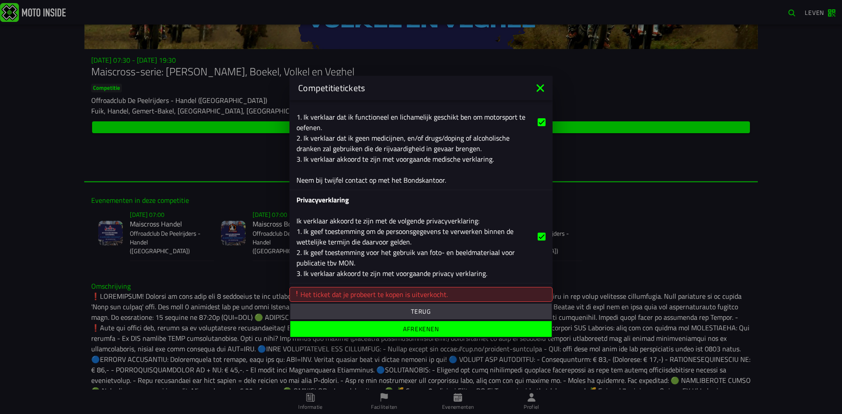
click at [438, 329] on font "Afrekenen" at bounding box center [421, 329] width 36 height 9
click at [407, 330] on font "Afrekenen" at bounding box center [421, 329] width 36 height 9
click at [407, 326] on font "Afrekenen" at bounding box center [421, 329] width 36 height 9
click at [401, 312] on span "Terug" at bounding box center [421, 312] width 248 height 6
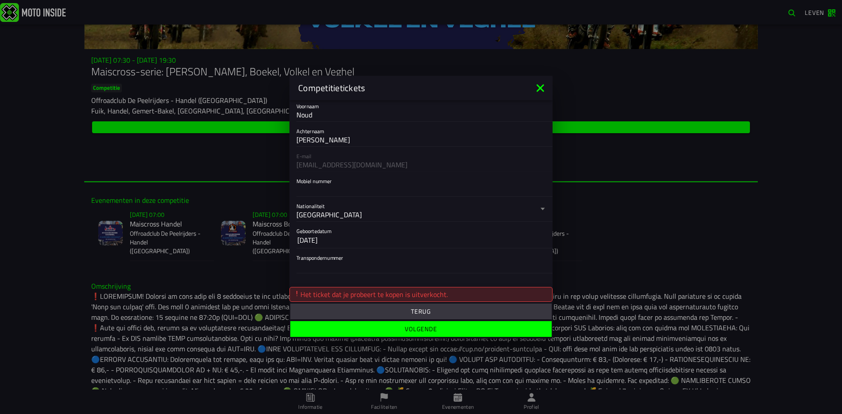
scroll to position [0, 0]
click at [385, 307] on button "Terug" at bounding box center [420, 312] width 261 height 16
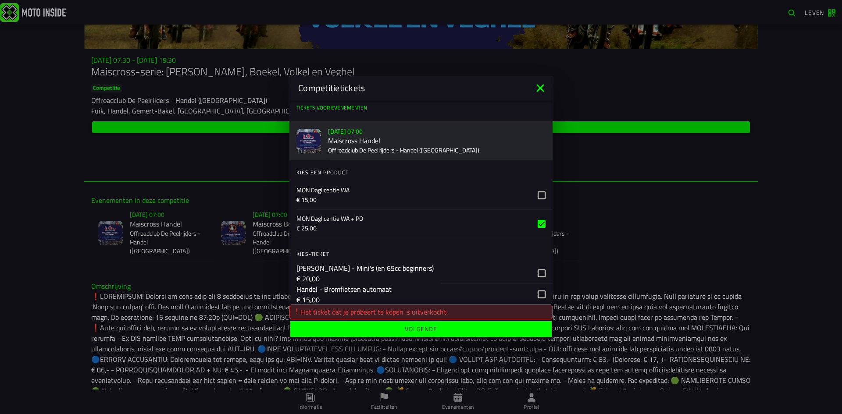
click at [538, 225] on icon at bounding box center [542, 224] width 8 height 8
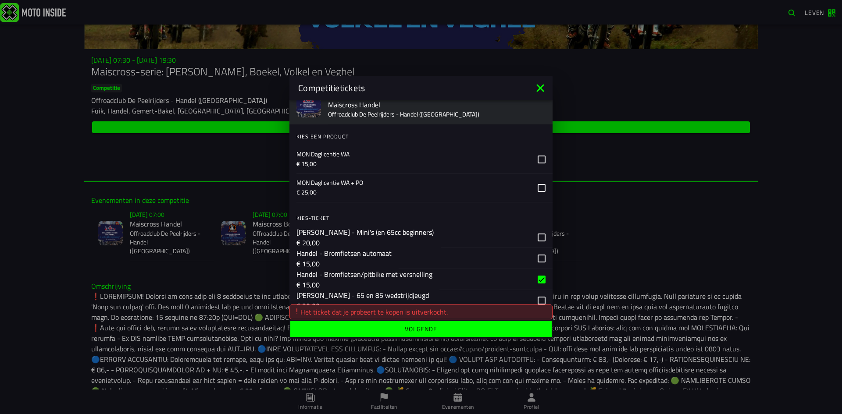
scroll to position [175, 0]
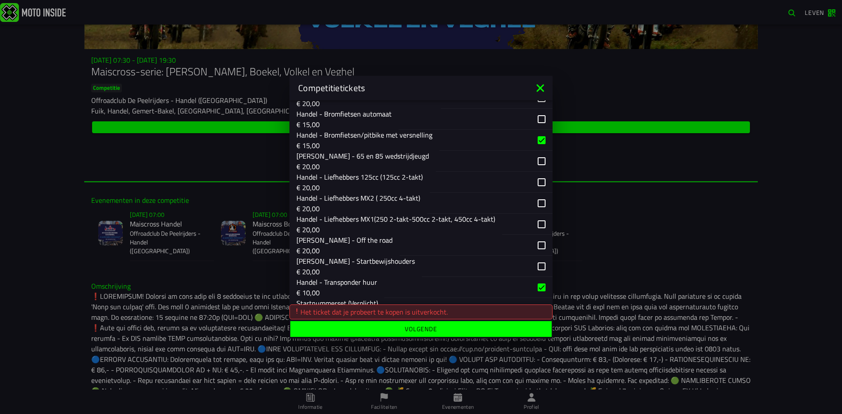
click at [537, 143] on div "button" at bounding box center [495, 140] width 113 height 21
click at [536, 282] on div "button" at bounding box center [468, 287] width 168 height 21
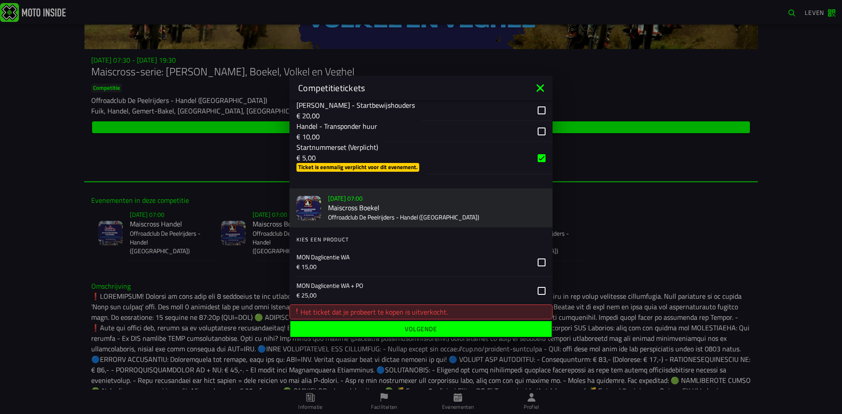
scroll to position [351, 0]
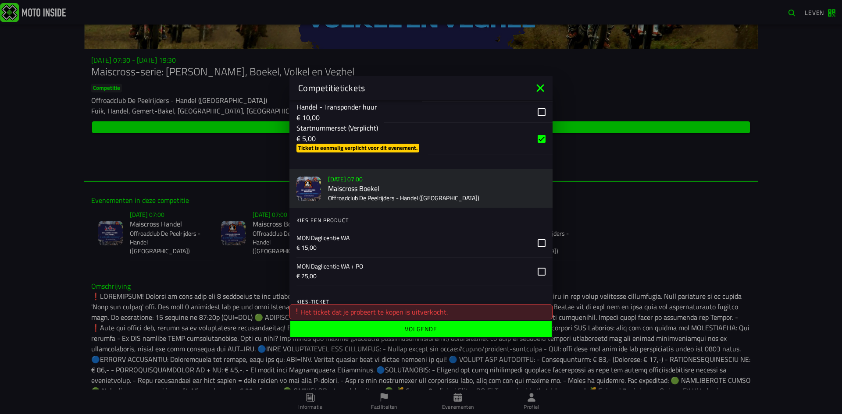
click at [537, 143] on div "button" at bounding box center [490, 139] width 125 height 32
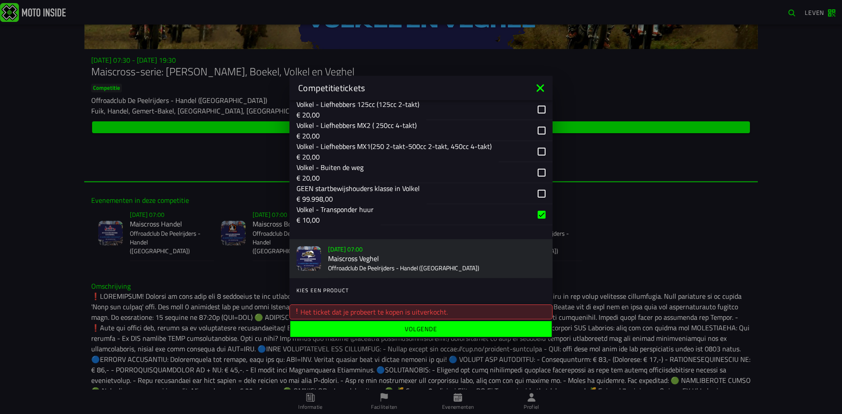
scroll to position [1009, 0]
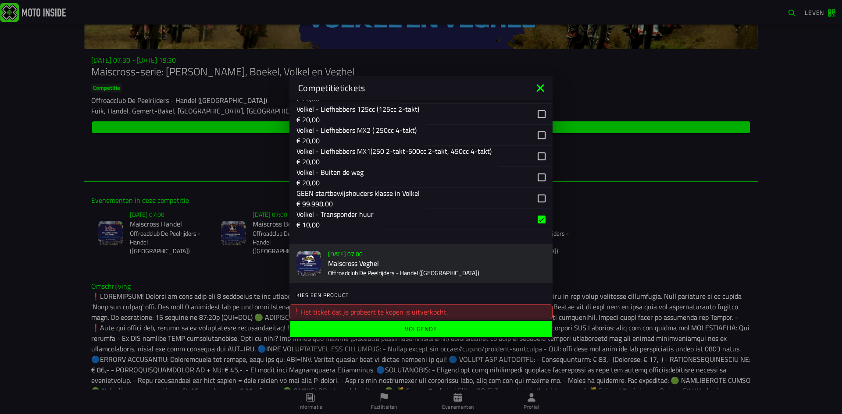
click at [534, 196] on div "button" at bounding box center [490, 198] width 126 height 21
click at [536, 198] on div "button" at bounding box center [490, 198] width 126 height 21
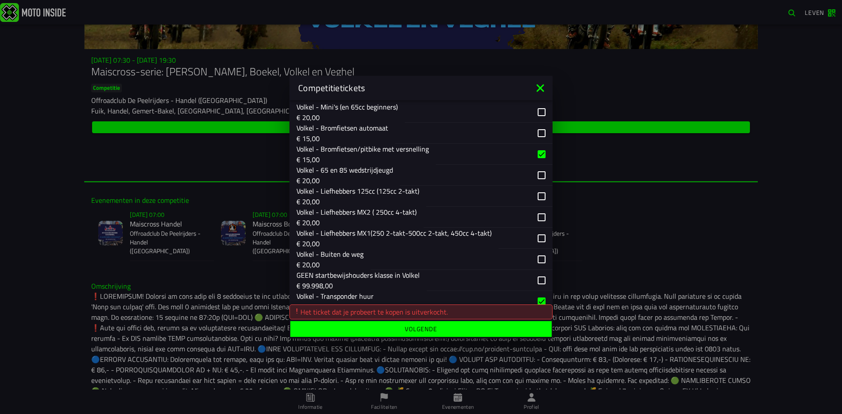
scroll to position [921, 0]
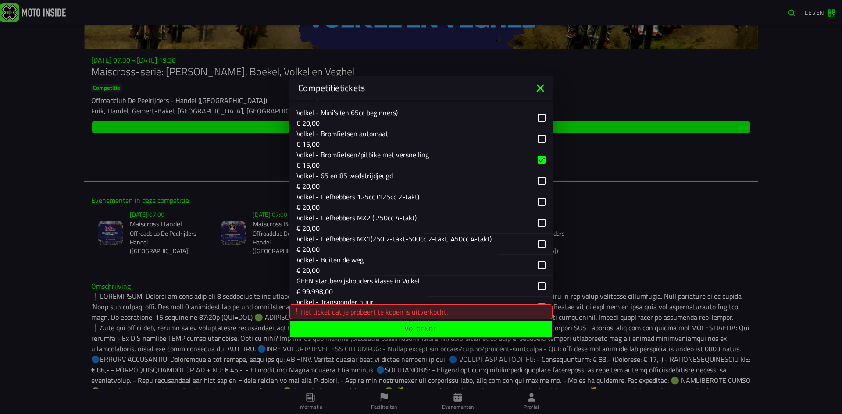
click at [427, 332] on font "Volgende" at bounding box center [421, 329] width 32 height 9
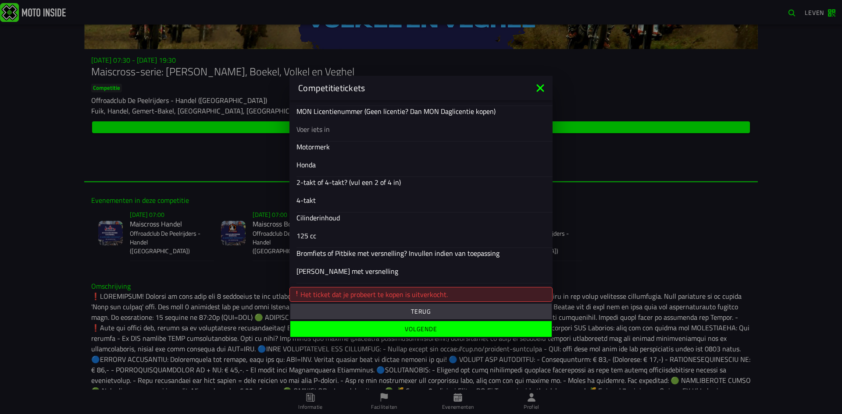
scroll to position [361, 0]
click at [424, 330] on font "Volgende" at bounding box center [421, 329] width 32 height 9
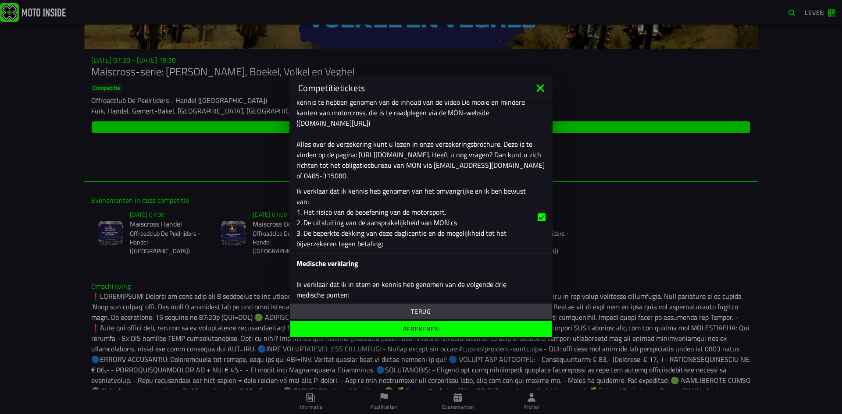
click at [424, 330] on font "Afrekenen" at bounding box center [421, 329] width 36 height 9
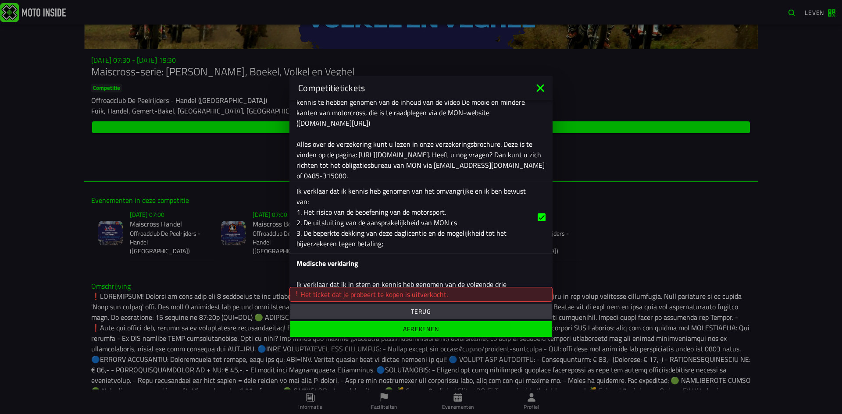
click at [424, 330] on font "Afrekenen" at bounding box center [421, 329] width 36 height 9
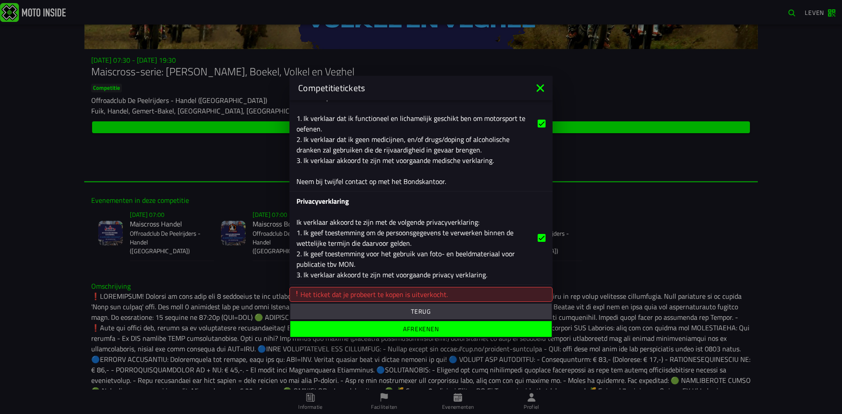
scroll to position [561, 0]
click at [429, 325] on font "Afrekenen" at bounding box center [421, 329] width 36 height 9
click at [440, 311] on span "Terug" at bounding box center [421, 312] width 248 height 6
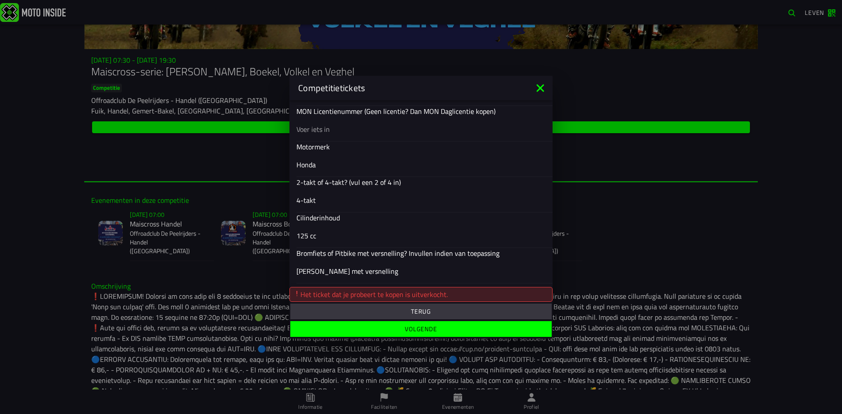
scroll to position [361, 0]
click at [440, 311] on span "Terug" at bounding box center [421, 312] width 248 height 6
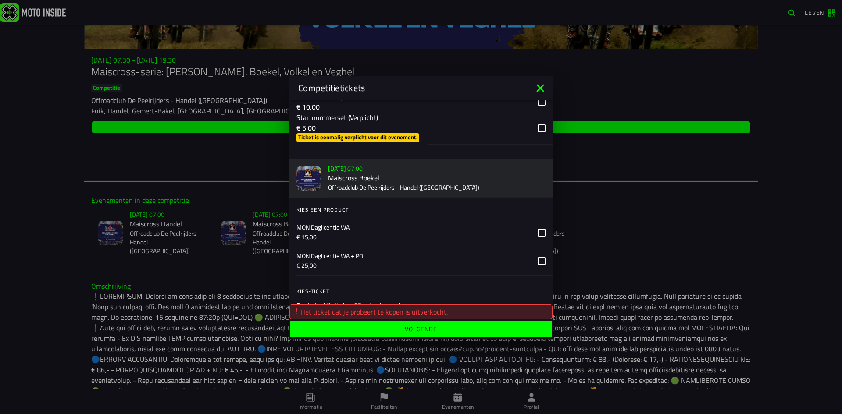
click at [538, 266] on label at bounding box center [542, 261] width 8 height 28
click at [538, 264] on icon at bounding box center [542, 261] width 8 height 8
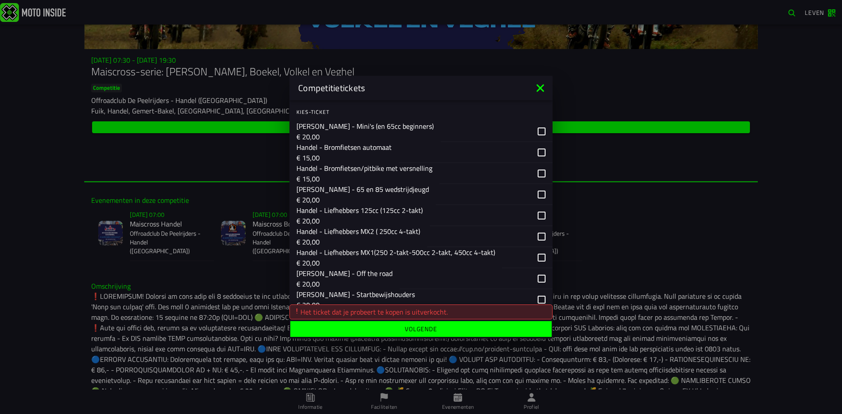
scroll to position [0, 0]
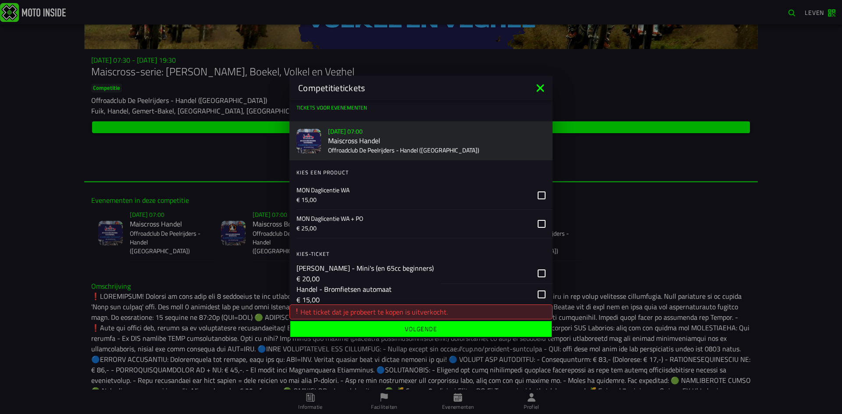
click at [538, 223] on icon at bounding box center [542, 224] width 8 height 8
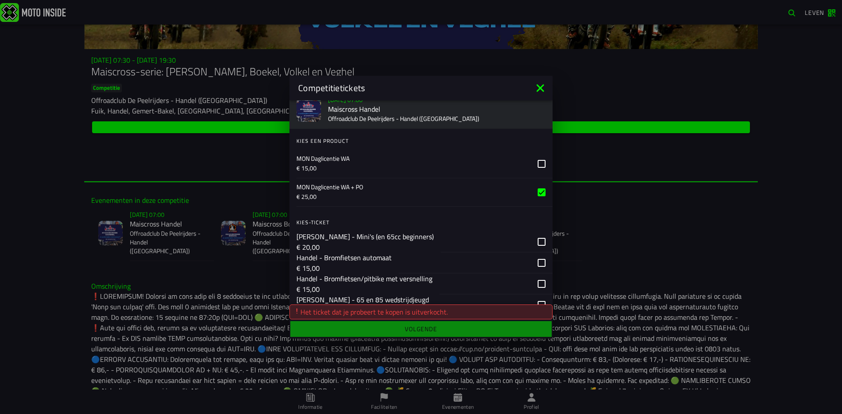
scroll to position [88, 0]
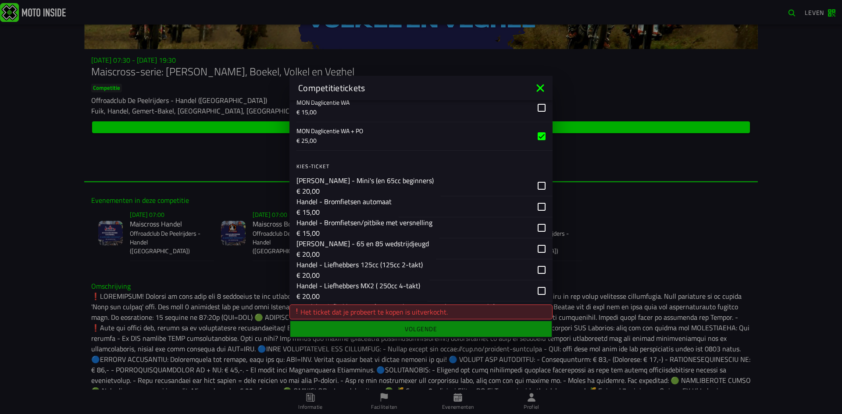
click at [535, 229] on div "button" at bounding box center [495, 228] width 113 height 21
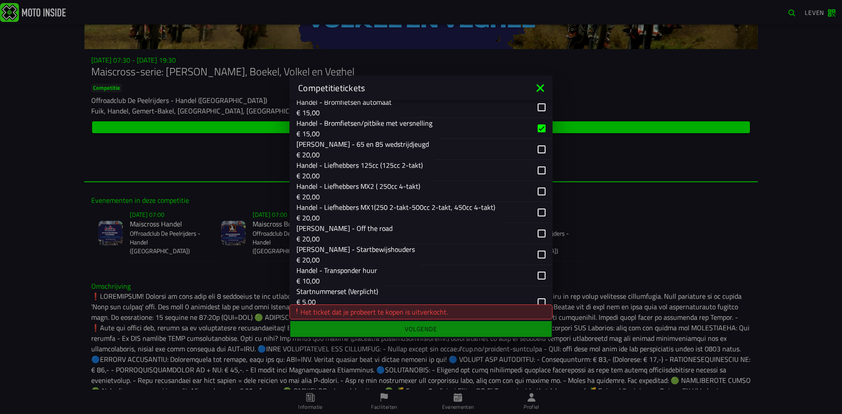
scroll to position [219, 0]
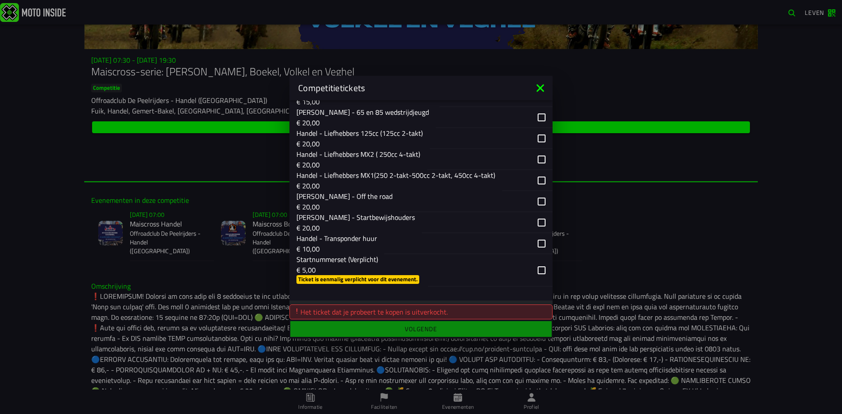
click at [535, 225] on div "button" at bounding box center [487, 222] width 131 height 21
click at [534, 222] on div "button" at bounding box center [487, 222] width 131 height 21
click at [536, 247] on div "button" at bounding box center [468, 243] width 168 height 21
click at [534, 271] on div "button" at bounding box center [490, 270] width 125 height 32
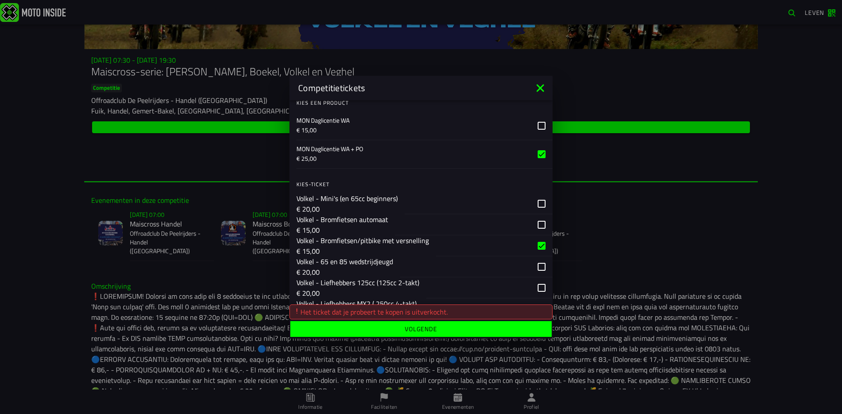
scroll to position [833, 0]
click at [538, 150] on label at bounding box center [542, 156] width 8 height 28
click at [533, 249] on div "button" at bounding box center [494, 247] width 117 height 21
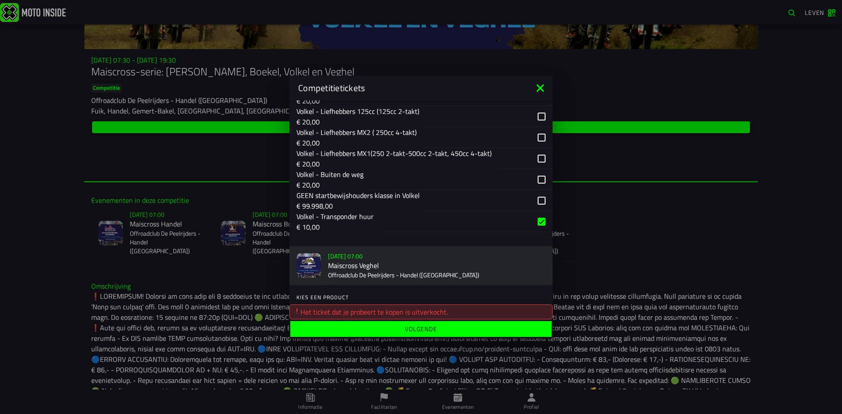
scroll to position [1009, 0]
click at [536, 219] on div "button" at bounding box center [467, 219] width 172 height 21
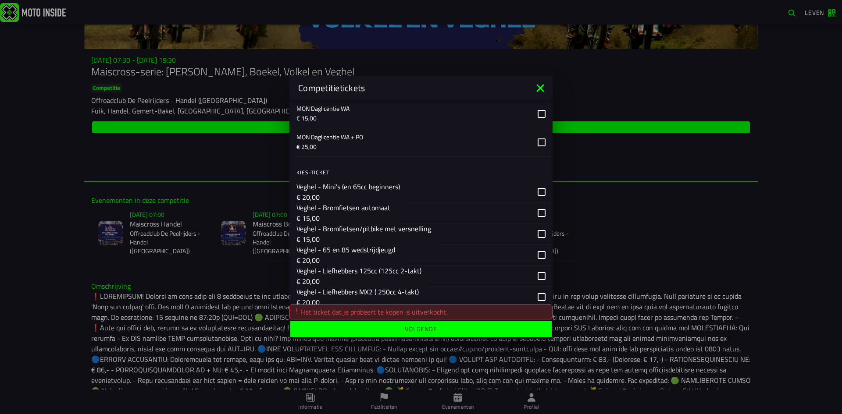
scroll to position [1318, 0]
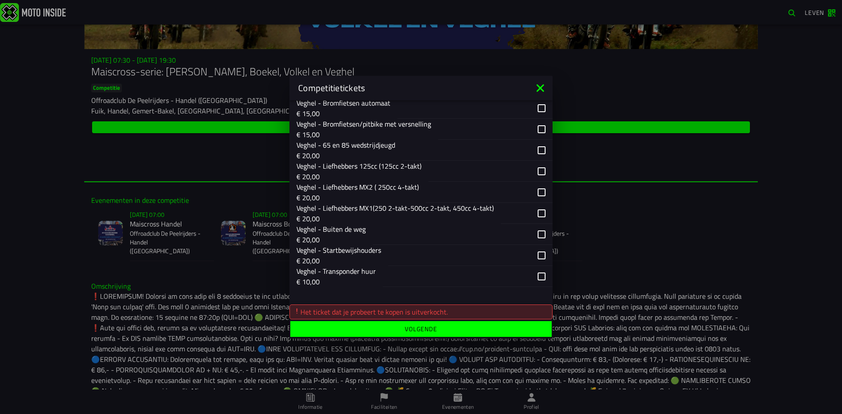
click at [422, 334] on button "Volgende" at bounding box center [420, 329] width 261 height 16
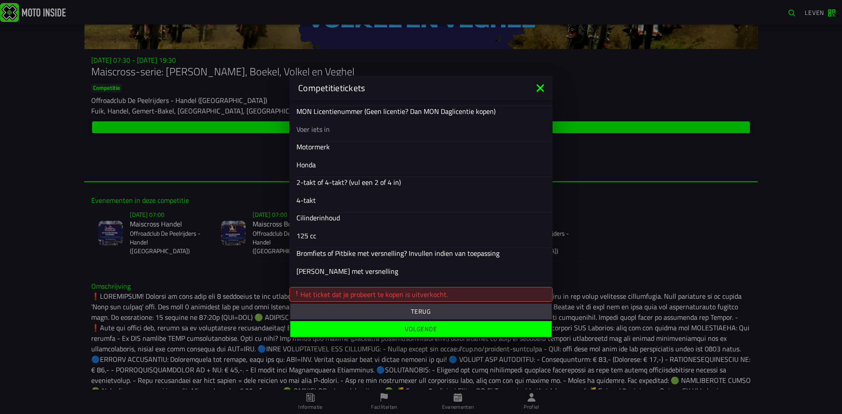
scroll to position [361, 0]
click at [421, 329] on font "Volgende" at bounding box center [421, 329] width 32 height 9
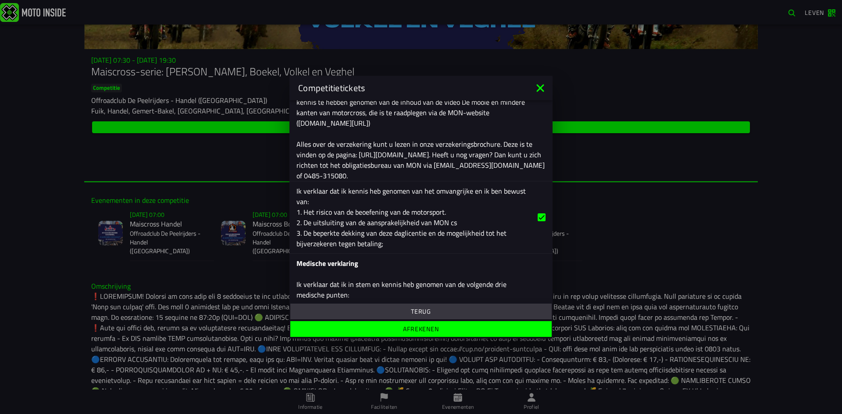
click at [421, 331] on font "Afrekenen" at bounding box center [421, 329] width 36 height 9
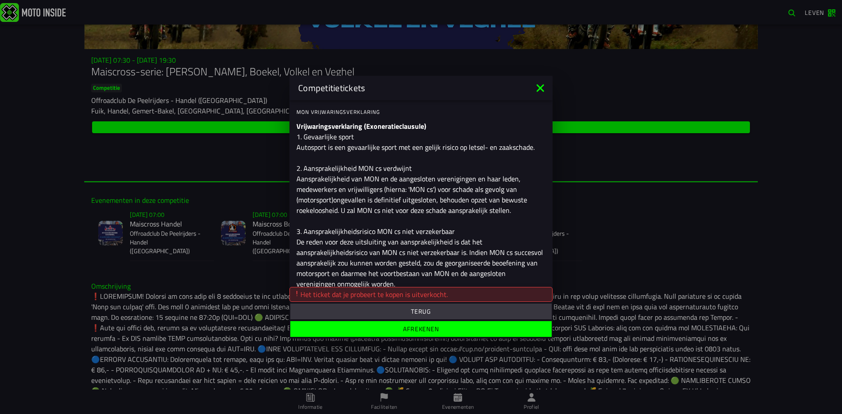
scroll to position [0, 0]
click at [402, 310] on span "Terug" at bounding box center [421, 312] width 248 height 6
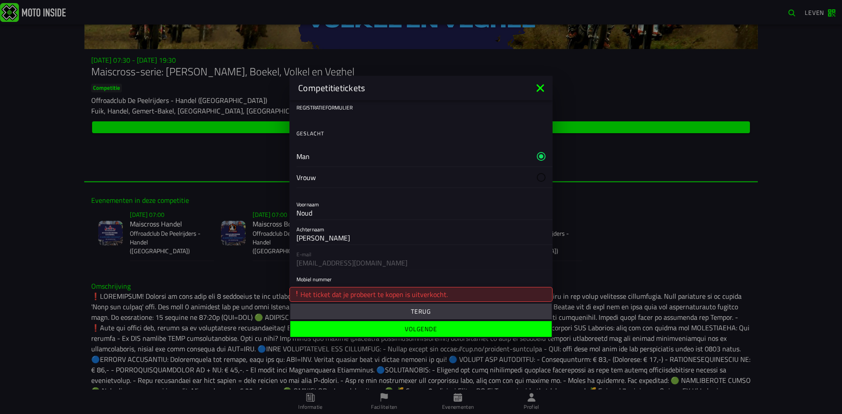
click at [402, 310] on span "Terug" at bounding box center [421, 312] width 248 height 6
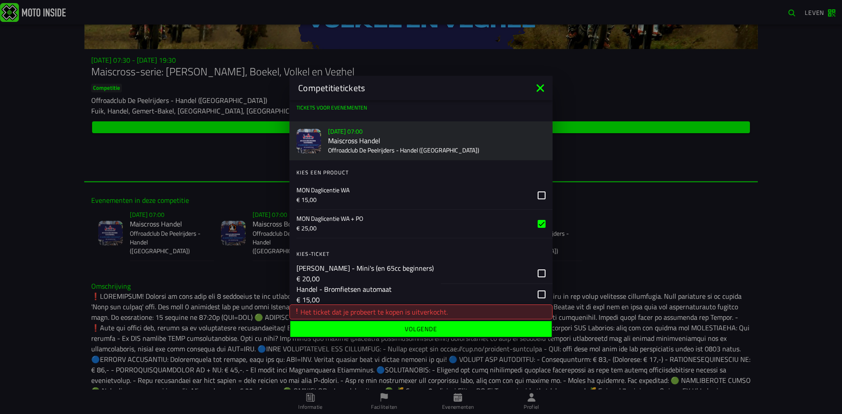
click at [538, 223] on icon at bounding box center [542, 224] width 8 height 8
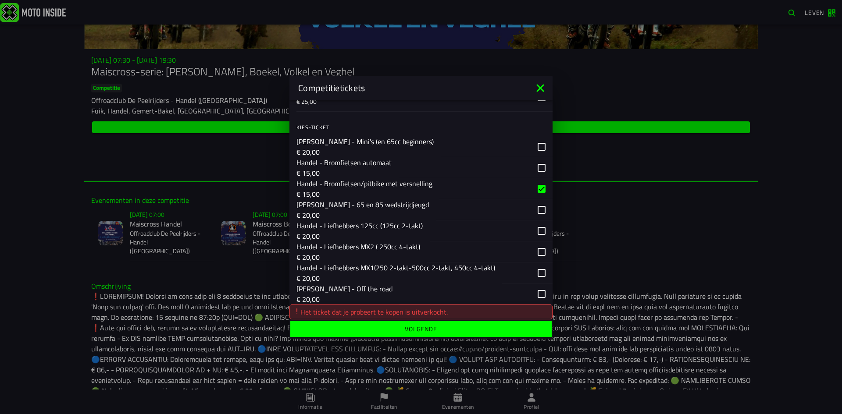
scroll to position [132, 0]
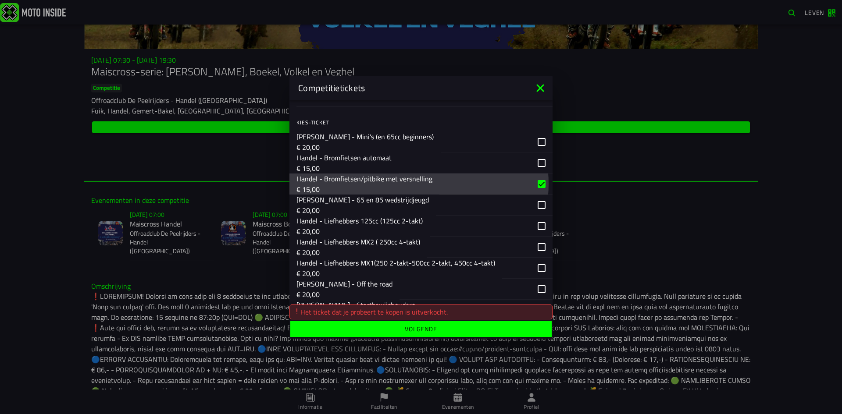
click at [536, 186] on div "button" at bounding box center [495, 184] width 113 height 21
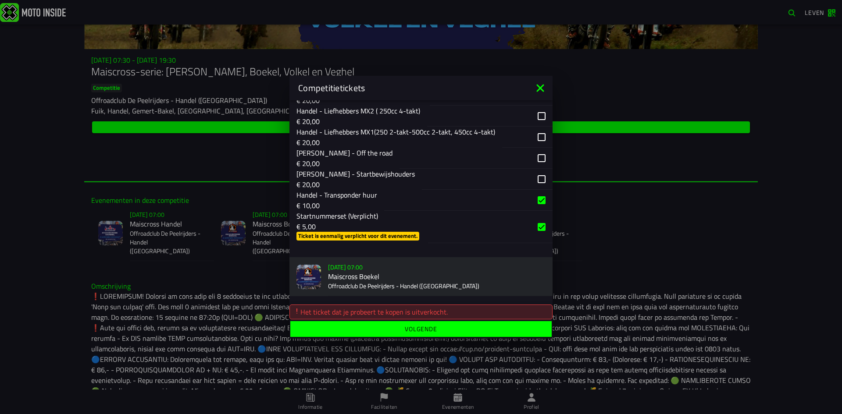
scroll to position [307, 0]
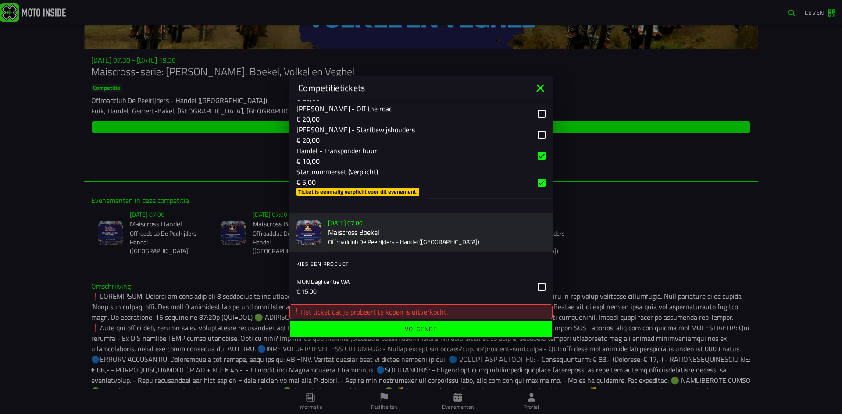
click at [533, 157] on div "button" at bounding box center [468, 156] width 168 height 21
click at [538, 182] on div "button" at bounding box center [490, 183] width 125 height 32
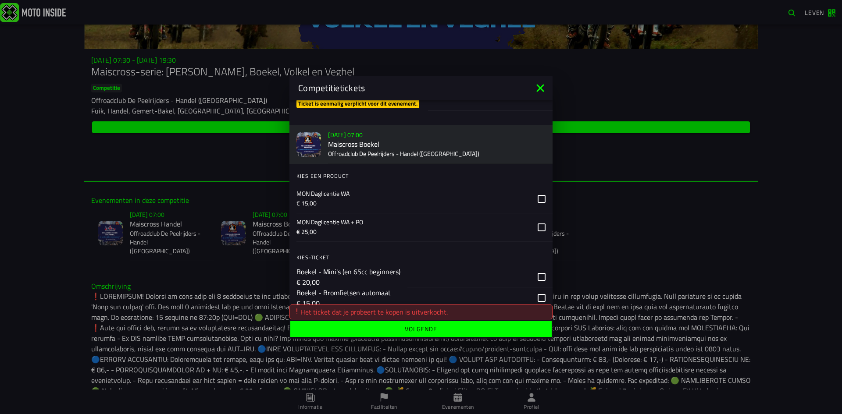
scroll to position [439, 0]
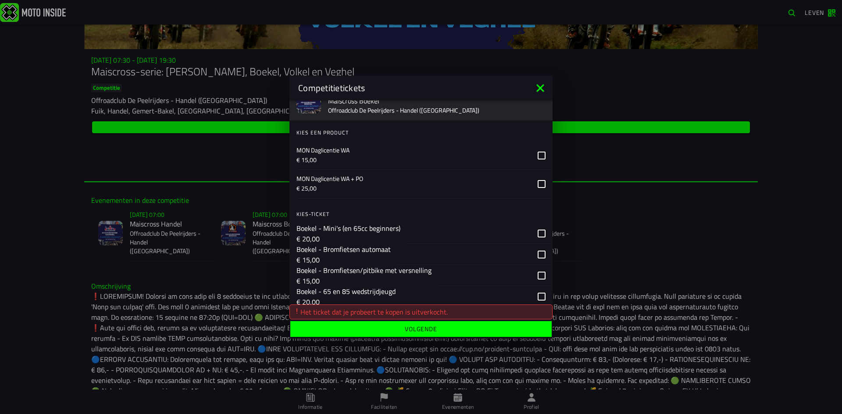
click at [538, 184] on icon at bounding box center [542, 184] width 8 height 8
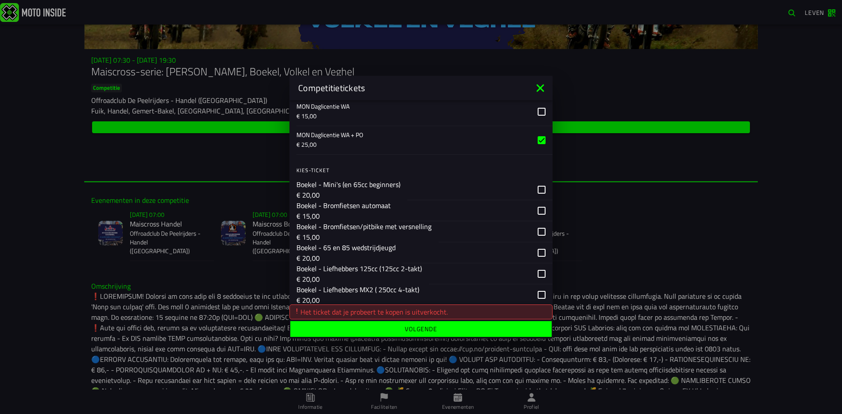
click at [537, 232] on div "button" at bounding box center [496, 231] width 114 height 21
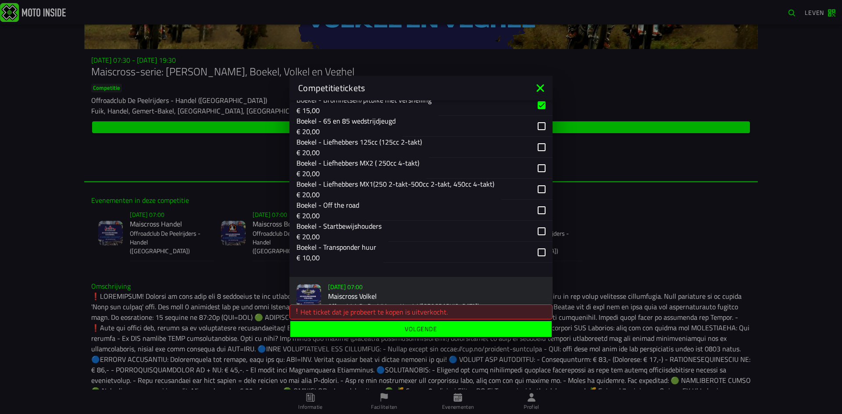
scroll to position [614, 0]
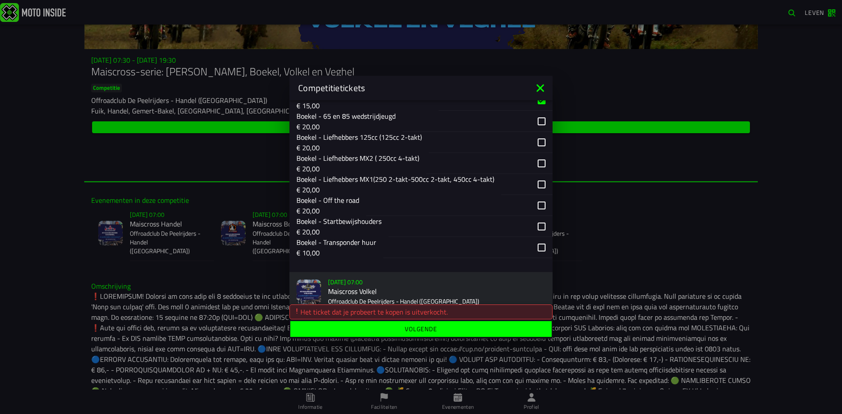
click at [533, 247] on div "button" at bounding box center [467, 247] width 169 height 21
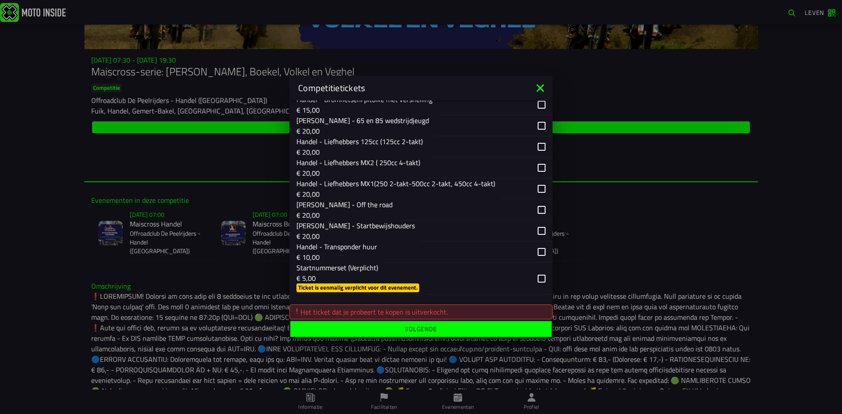
scroll to position [219, 0]
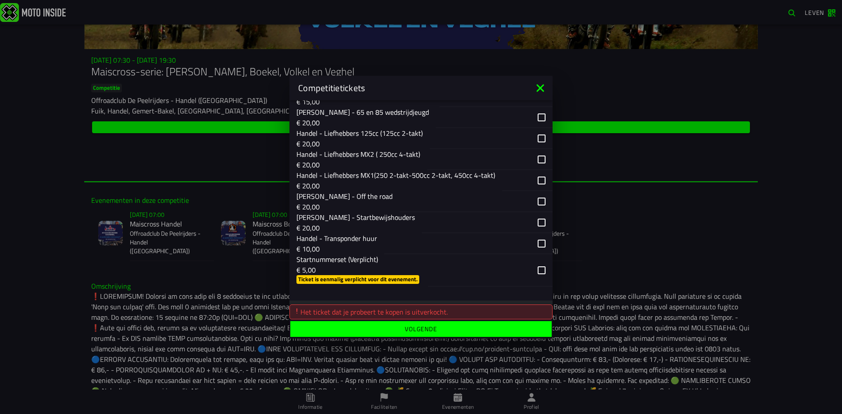
click at [536, 271] on div "button" at bounding box center [490, 270] width 125 height 32
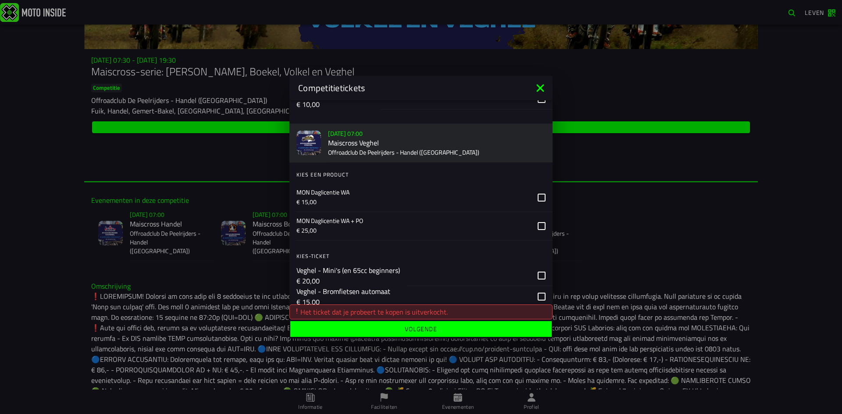
scroll to position [1184, 0]
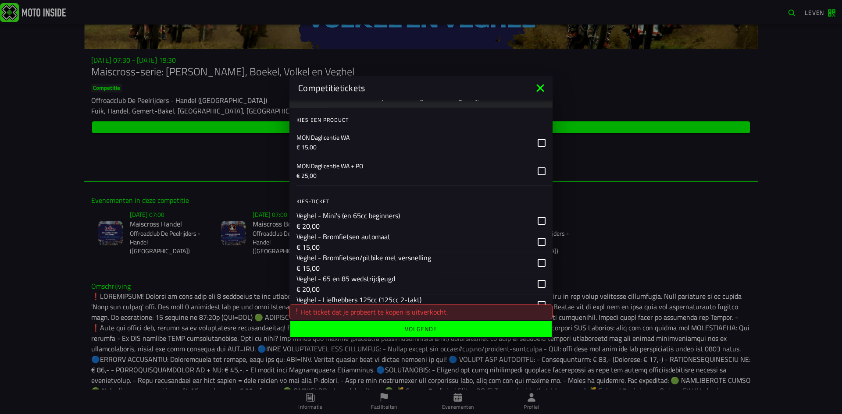
click at [538, 174] on icon at bounding box center [542, 171] width 8 height 8
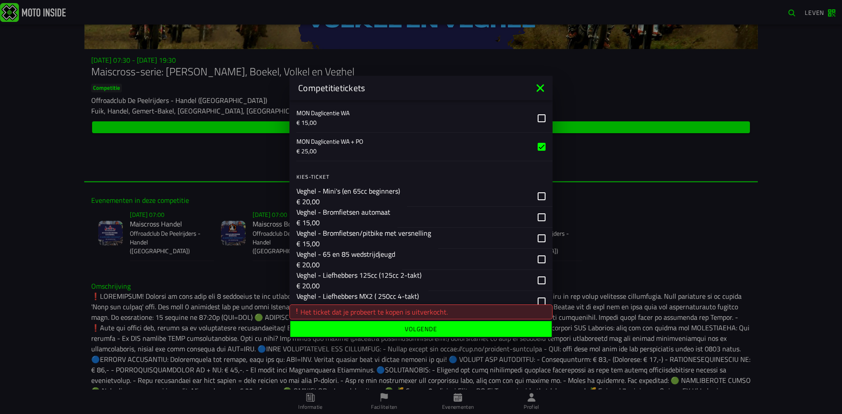
scroll to position [1228, 0]
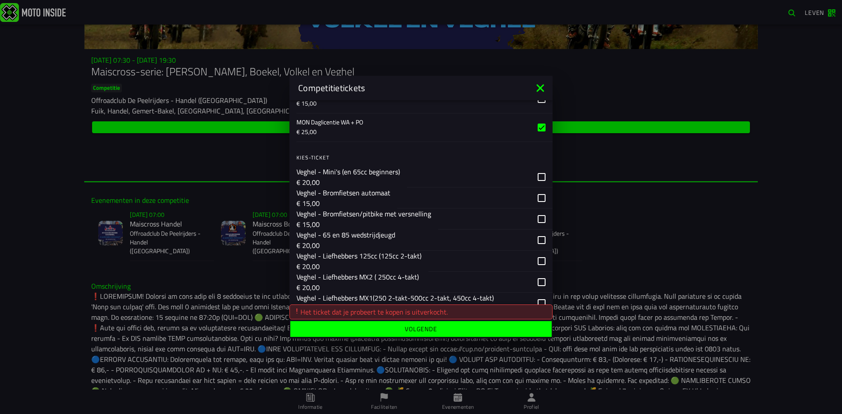
click at [538, 219] on div "button" at bounding box center [495, 218] width 114 height 21
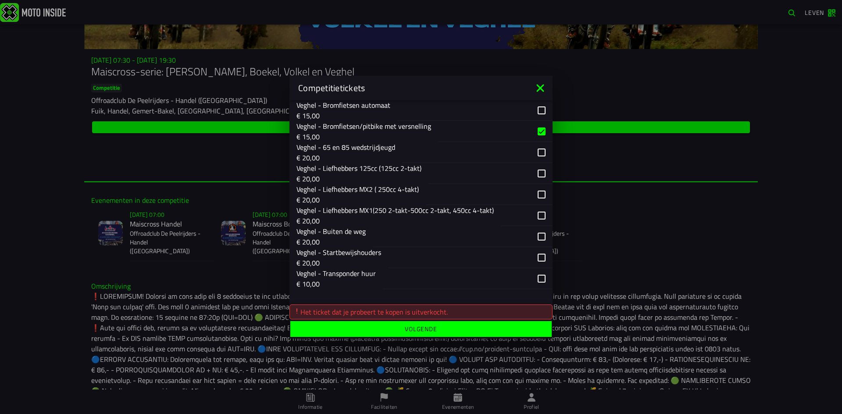
scroll to position [1318, 0]
click at [538, 276] on div "button" at bounding box center [468, 276] width 170 height 21
click at [422, 328] on font "Volgende" at bounding box center [421, 329] width 32 height 9
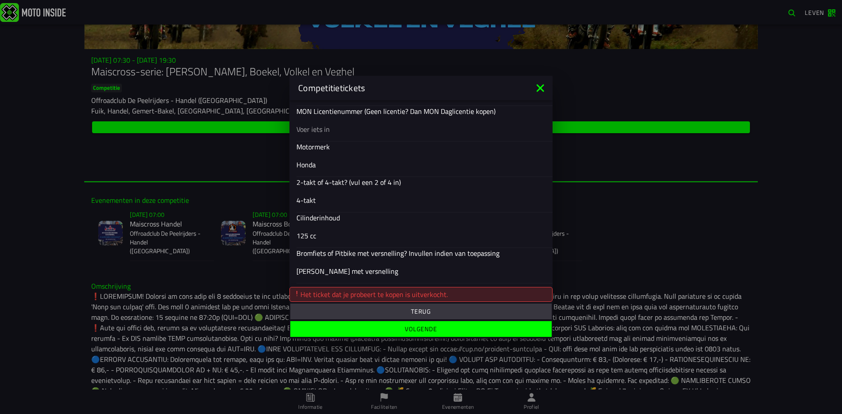
scroll to position [361, 0]
click at [436, 329] on font "Volgende" at bounding box center [421, 329] width 32 height 9
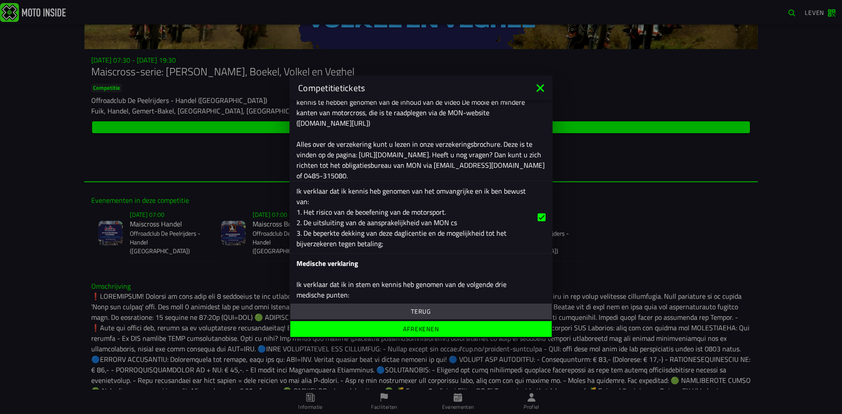
click at [436, 329] on font "Afrekenen" at bounding box center [421, 329] width 36 height 9
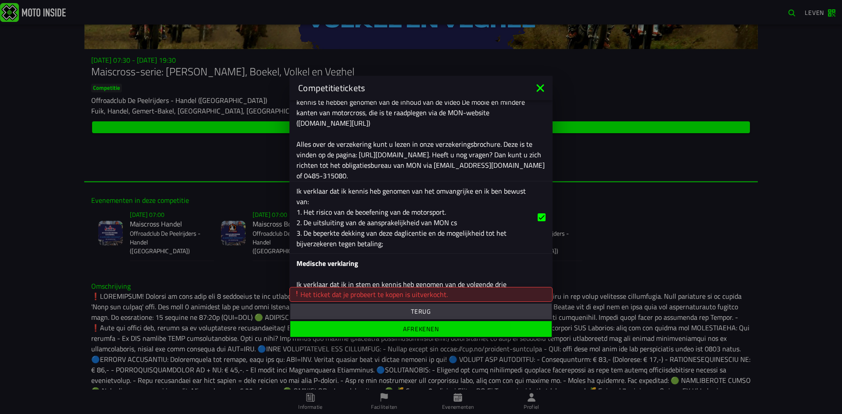
click at [436, 329] on font "Afrekenen" at bounding box center [421, 329] width 36 height 9
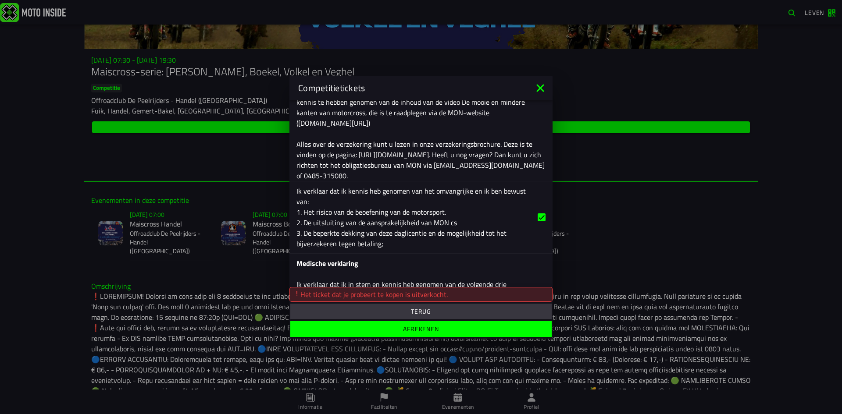
click at [432, 311] on span "Terug" at bounding box center [421, 312] width 248 height 6
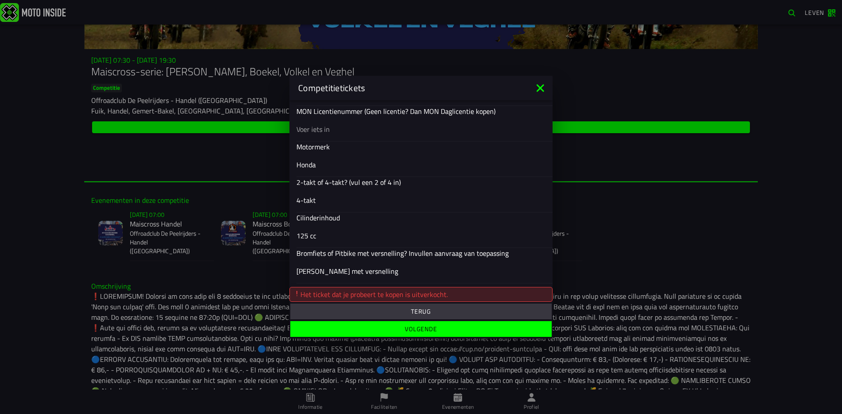
click at [428, 312] on font "Terug" at bounding box center [421, 311] width 20 height 9
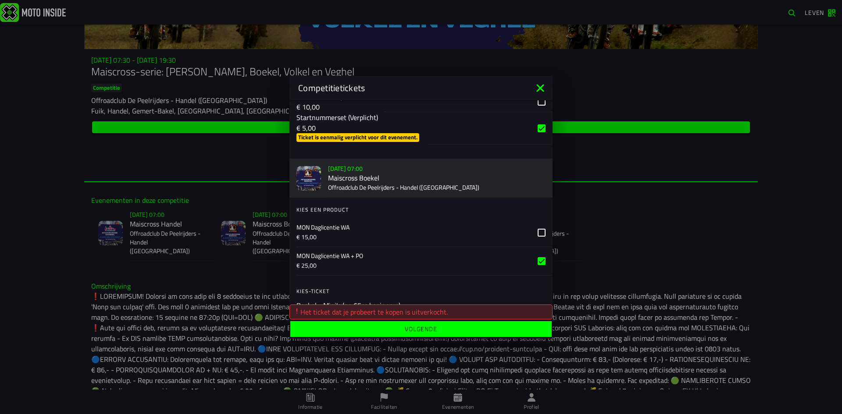
click at [538, 261] on icon at bounding box center [542, 261] width 8 height 8
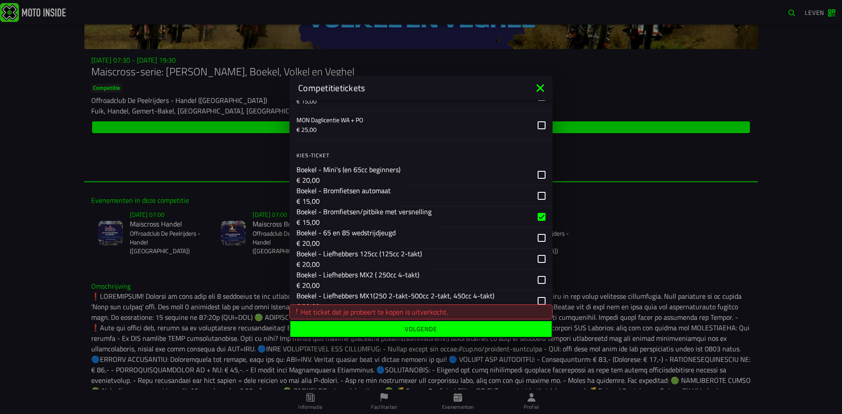
scroll to position [537, 0]
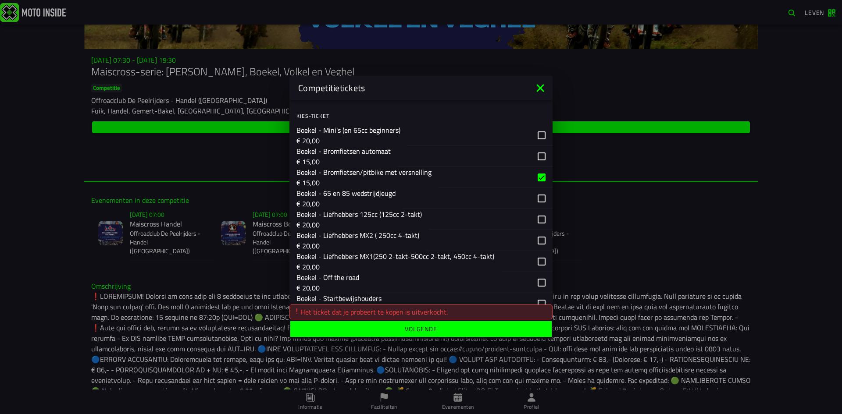
click at [531, 179] on div "button" at bounding box center [496, 177] width 114 height 21
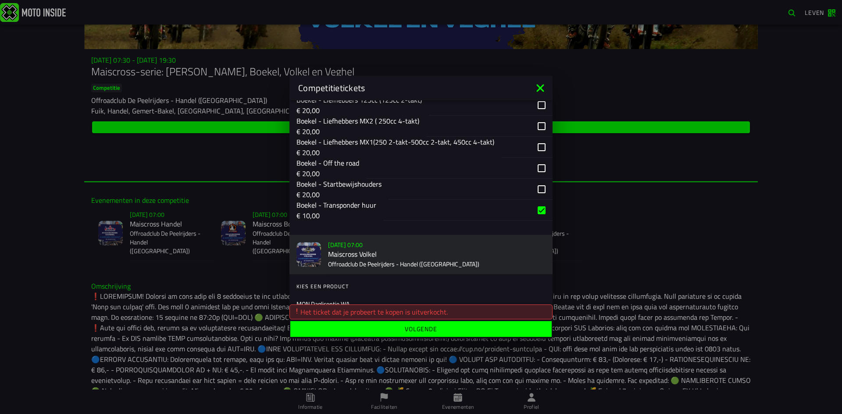
scroll to position [712, 0]
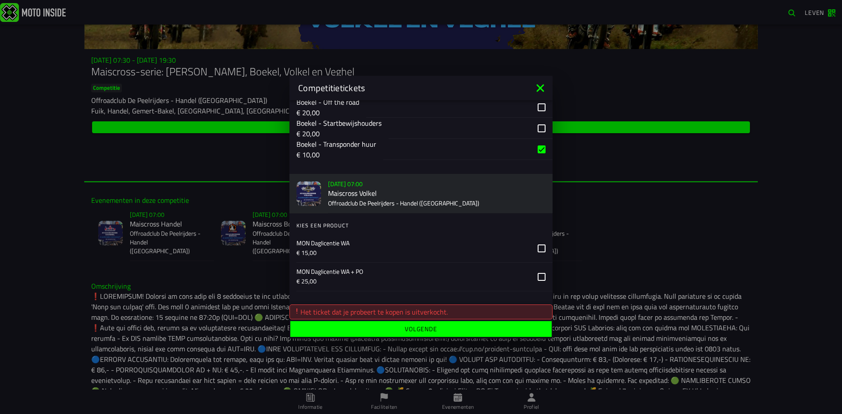
click at [535, 148] on div "button" at bounding box center [467, 149] width 169 height 21
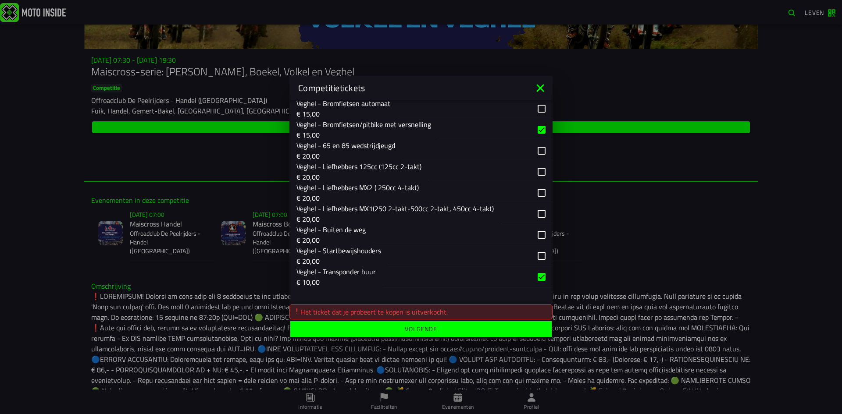
scroll to position [1318, 0]
click at [412, 331] on font "Volgende" at bounding box center [421, 329] width 32 height 9
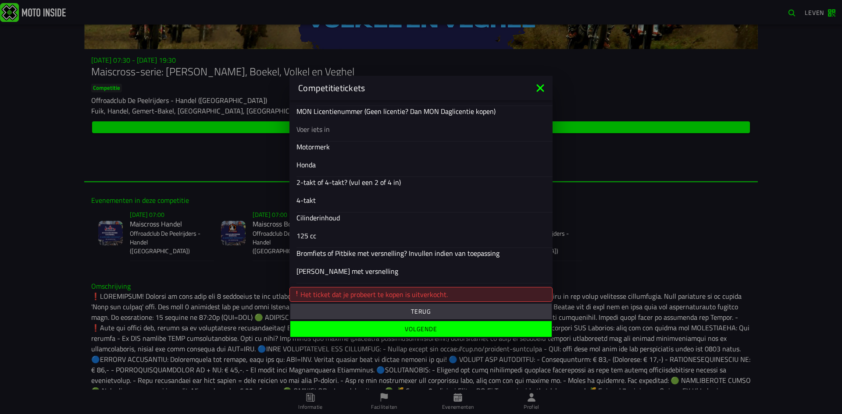
scroll to position [361, 0]
click at [414, 328] on font "Volgende" at bounding box center [421, 329] width 32 height 9
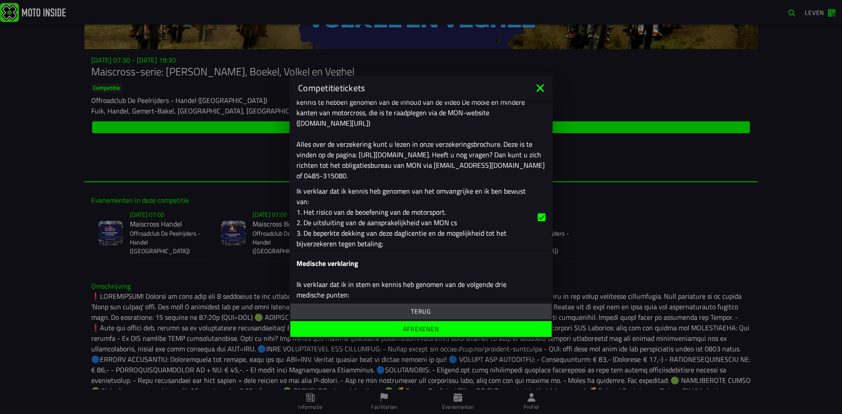
click at [414, 328] on font "Afrekenen" at bounding box center [421, 329] width 36 height 9
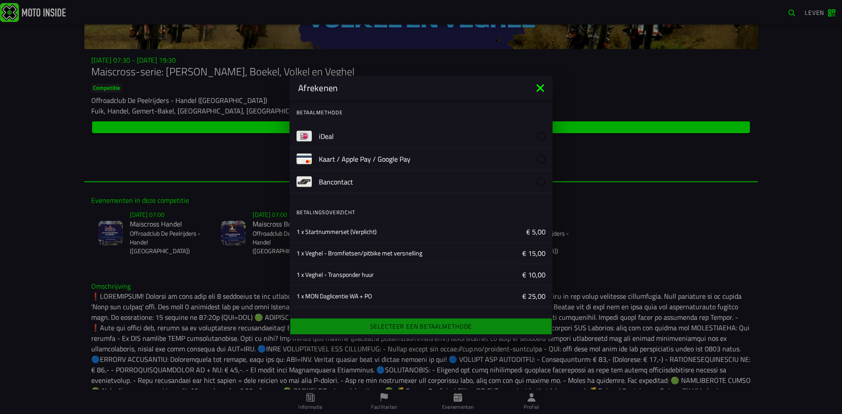
click at [326, 135] on font "iDeal" at bounding box center [326, 136] width 15 height 11
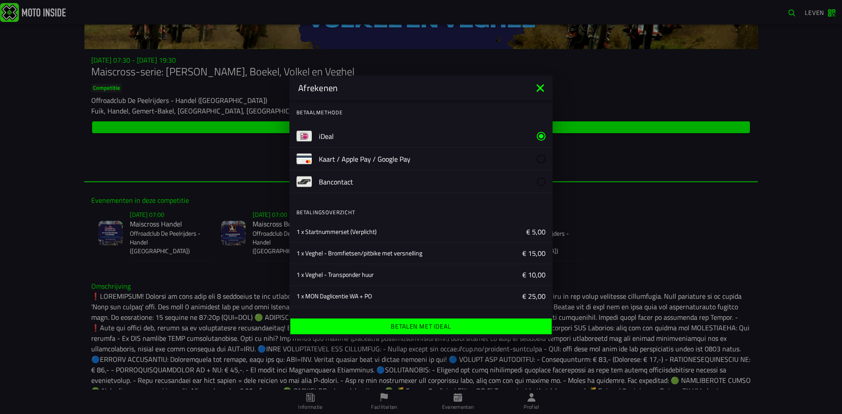
click at [429, 326] on font "Betalen met iDeal" at bounding box center [421, 326] width 60 height 9
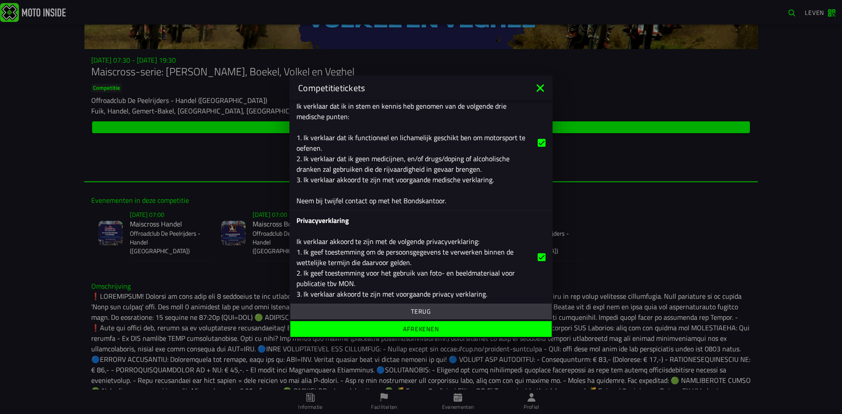
scroll to position [546, 0]
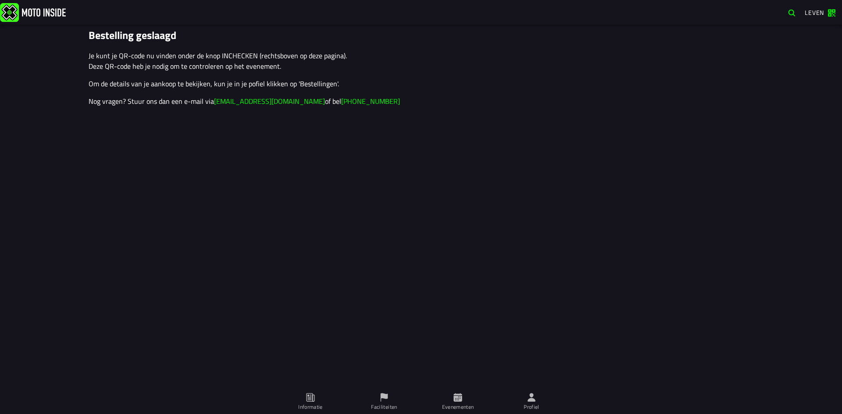
click at [679, 143] on div "Bestelling geslaagd Je kunt je QR-code nu vinden onder de knop INCHECKEN (recht…" at bounding box center [421, 220] width 842 height 390
click at [834, 14] on span "Leven" at bounding box center [820, 13] width 31 height 8
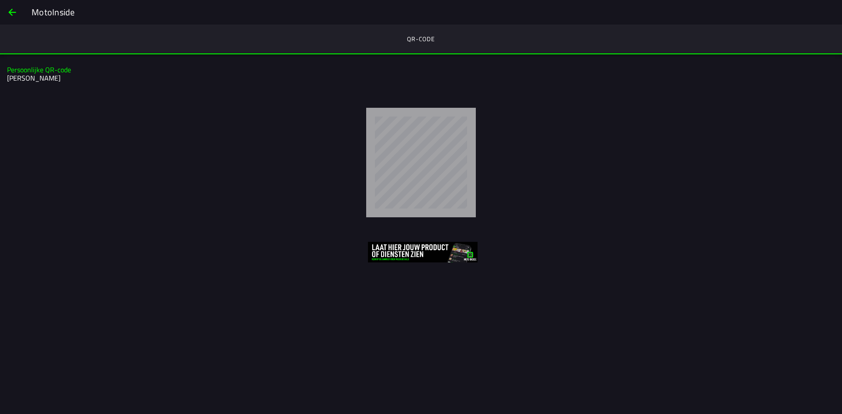
click at [16, 10] on span "rug" at bounding box center [12, 12] width 11 height 21
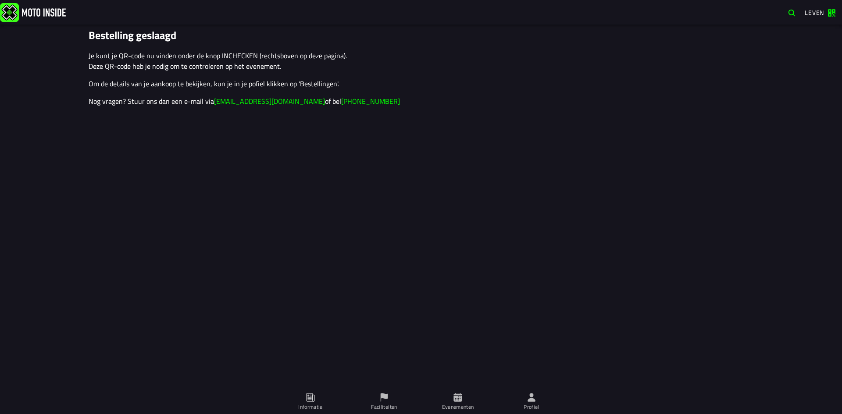
click at [533, 398] on icon at bounding box center [532, 398] width 10 height 10
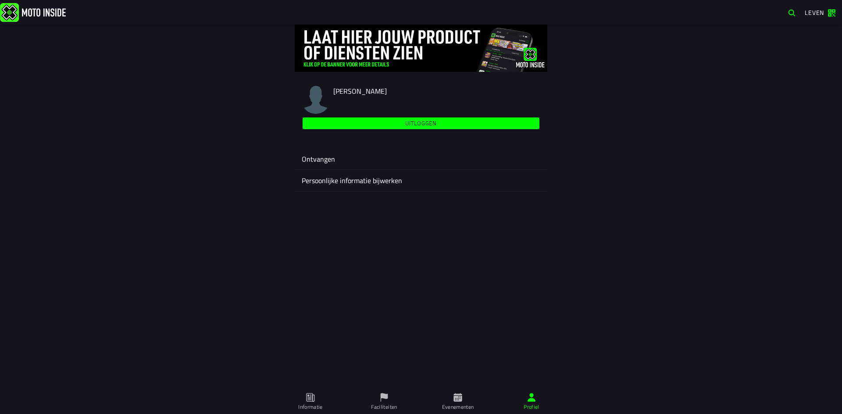
click at [321, 97] on img at bounding box center [316, 100] width 28 height 28
click at [321, 158] on font "Ontvangen" at bounding box center [318, 159] width 33 height 11
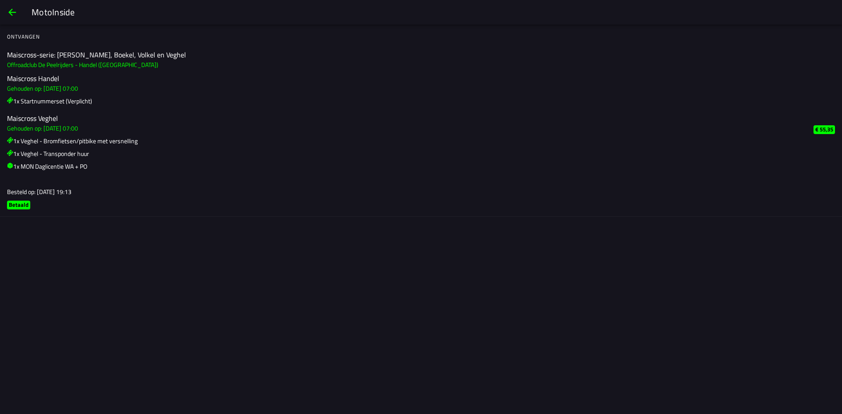
click at [11, 12] on span "rug" at bounding box center [12, 12] width 11 height 21
